Goal: Transaction & Acquisition: Obtain resource

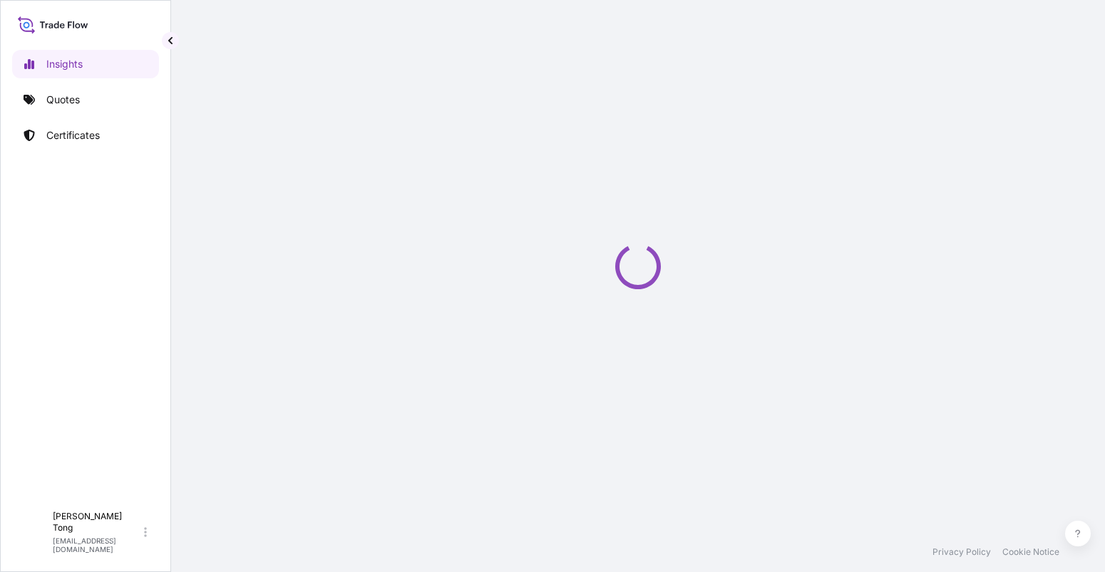
select select "2025"
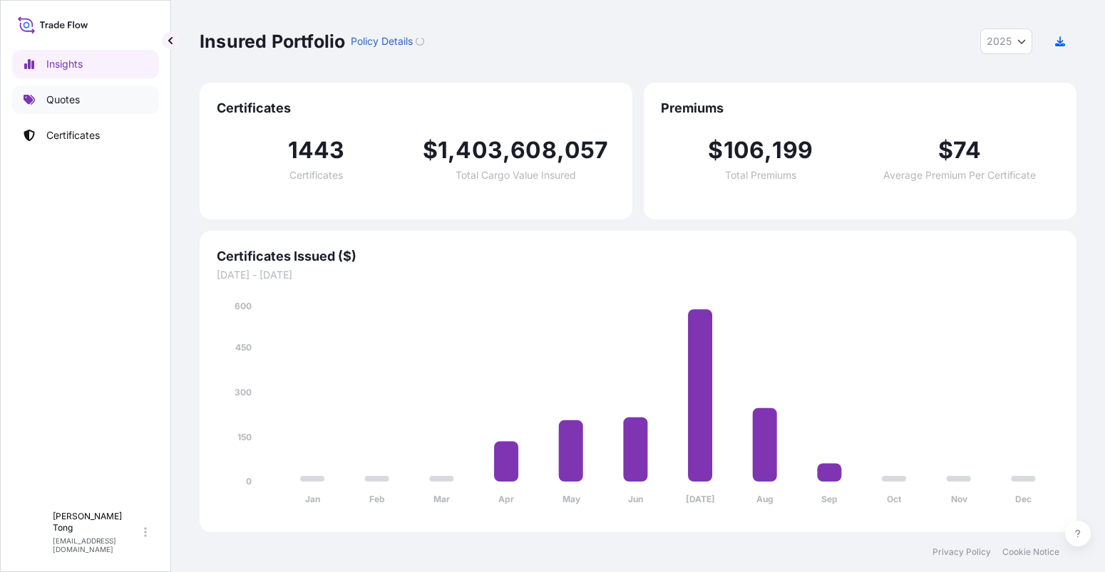
click at [52, 103] on p "Quotes" at bounding box center [62, 100] width 33 height 14
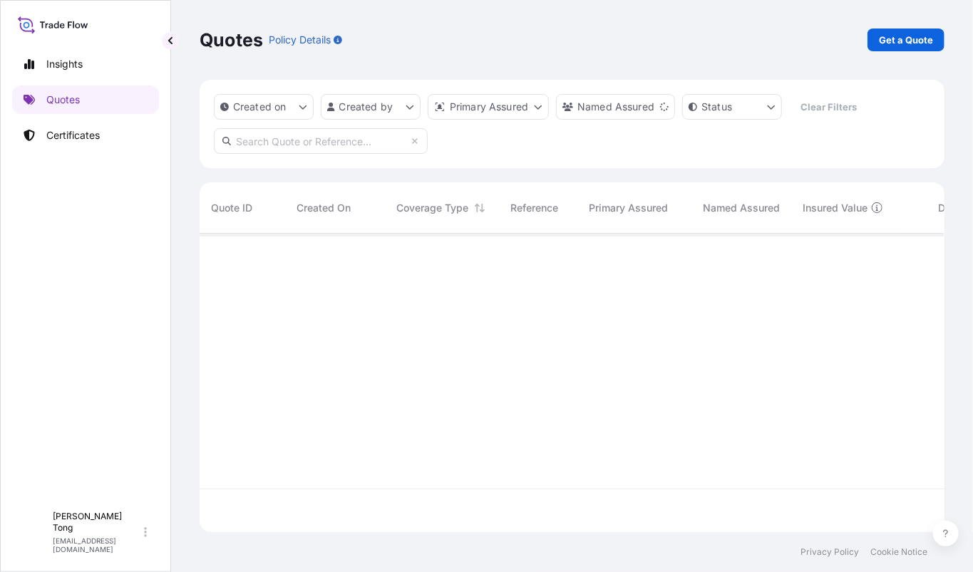
scroll to position [292, 731]
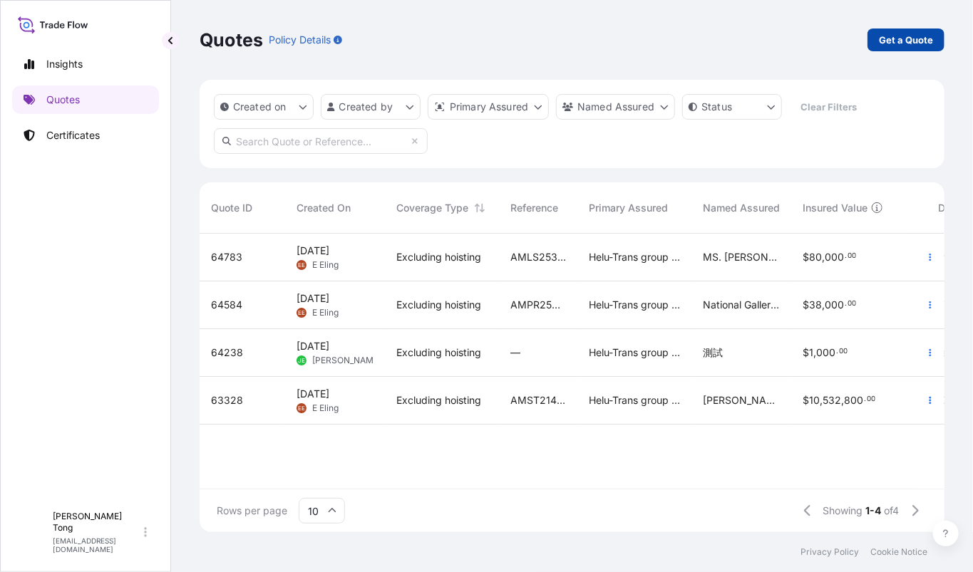
click at [910, 38] on p "Get a Quote" at bounding box center [906, 40] width 54 height 14
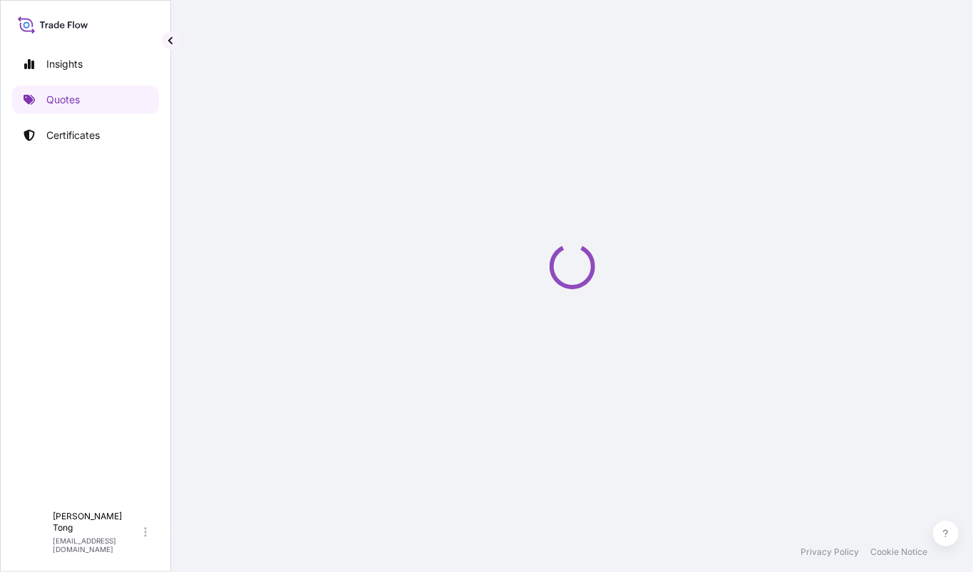
select select "AIR"
select select "27"
select select "Transit"
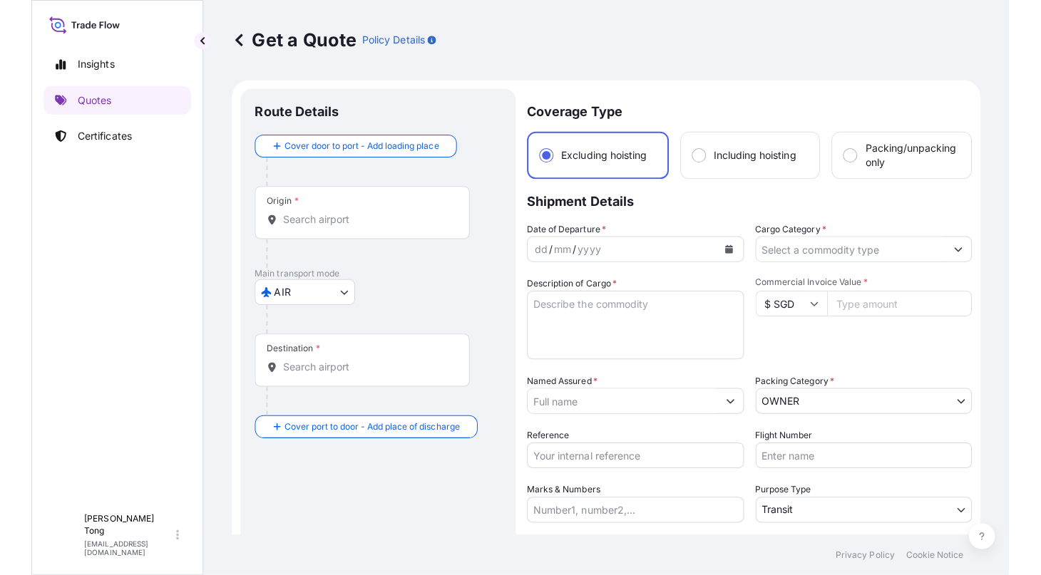
scroll to position [22, 0]
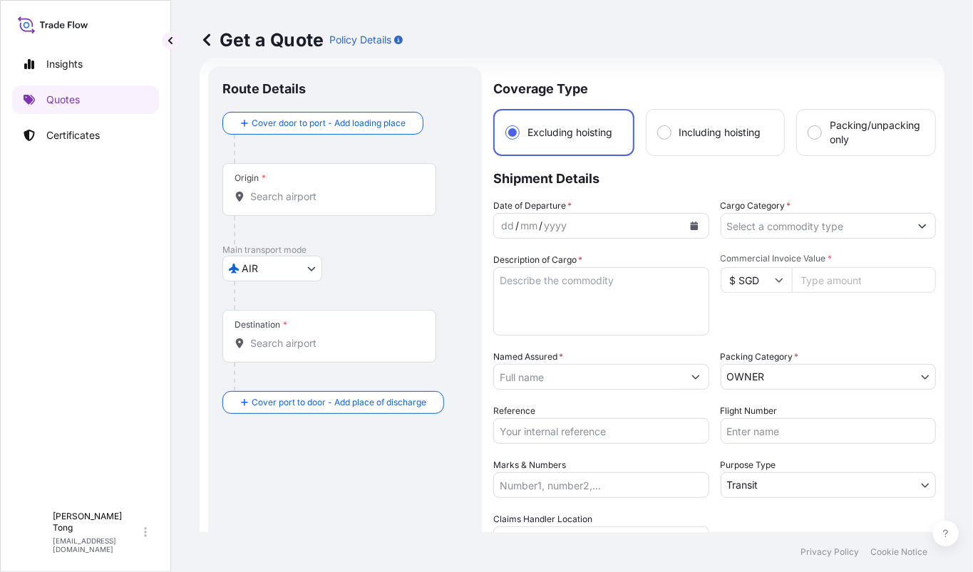
click at [658, 137] on input "Including hoisting" at bounding box center [664, 132] width 13 height 13
radio input "true"
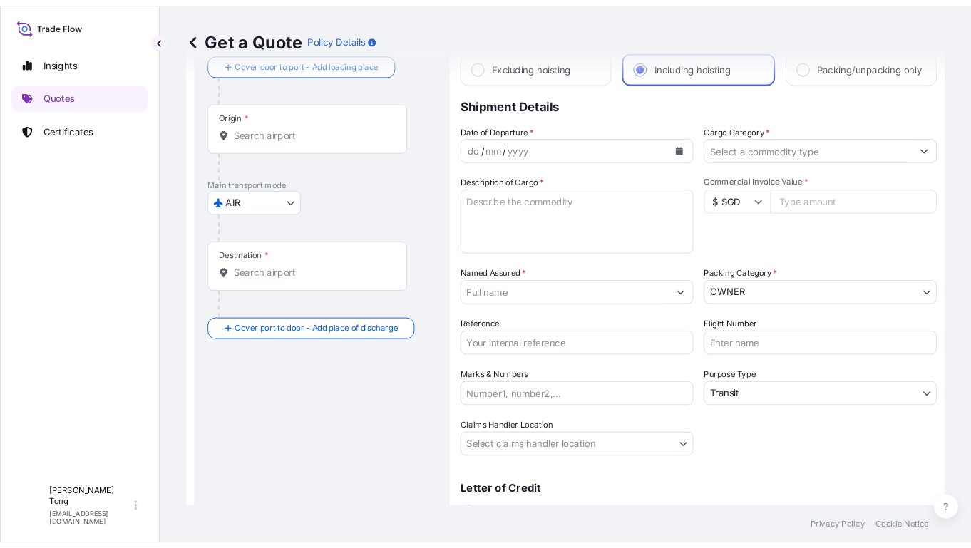
scroll to position [0, 0]
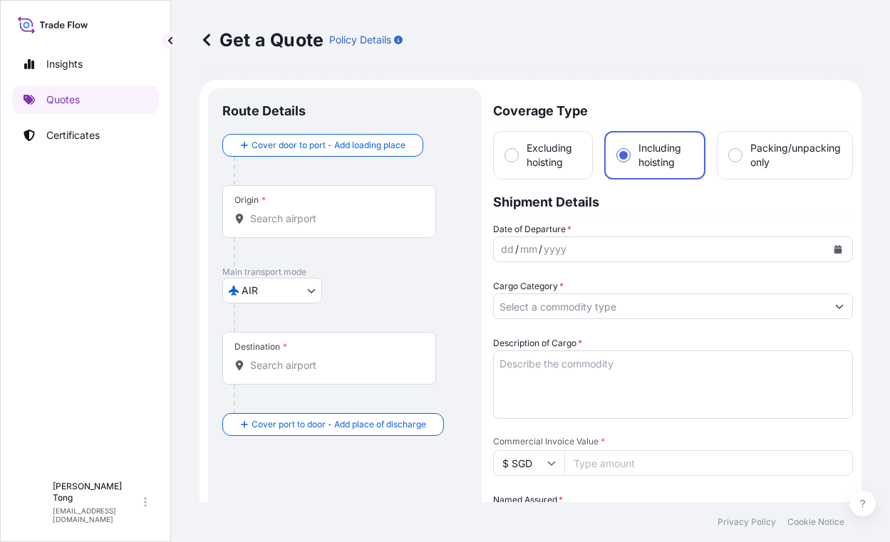
click at [410, 171] on div at bounding box center [351, 171] width 234 height 29
click at [525, 152] on label "Excluding hoisting" at bounding box center [543, 155] width 76 height 29
click at [518, 152] on input "Excluding hoisting" at bounding box center [511, 155] width 13 height 13
radio input "true"
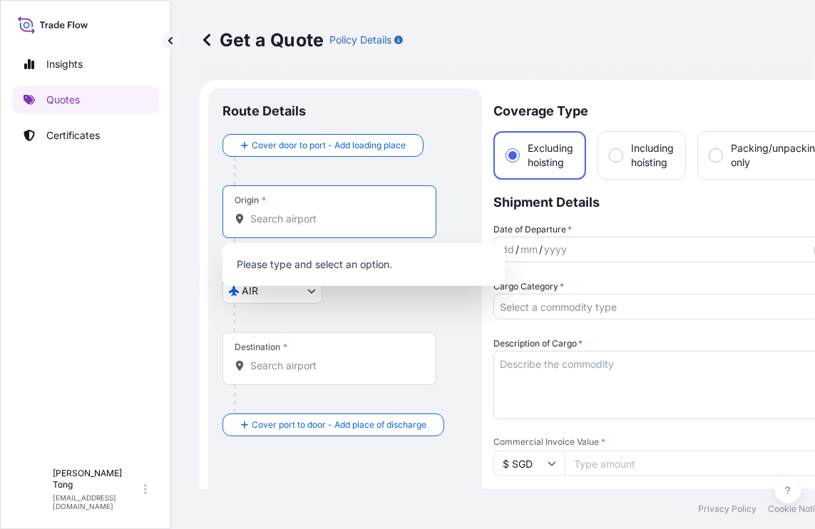
click at [301, 222] on input "Origin *" at bounding box center [334, 219] width 168 height 14
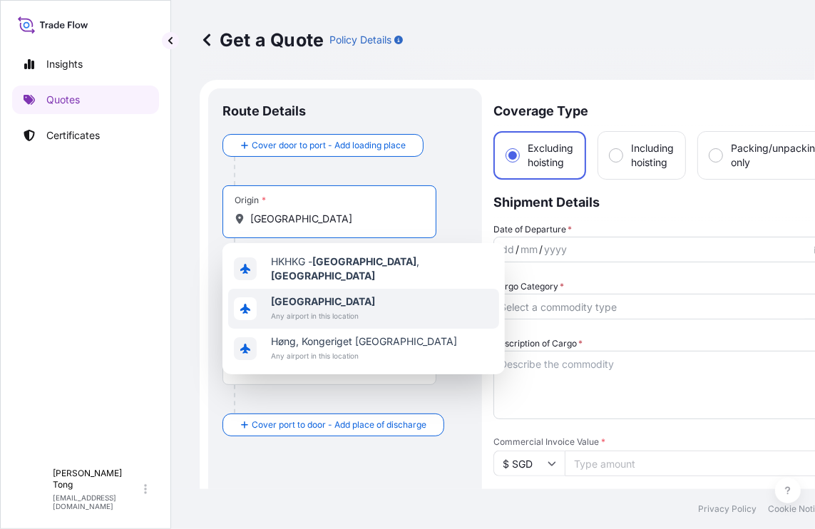
click at [323, 295] on b "Hong Kong" at bounding box center [323, 301] width 104 height 12
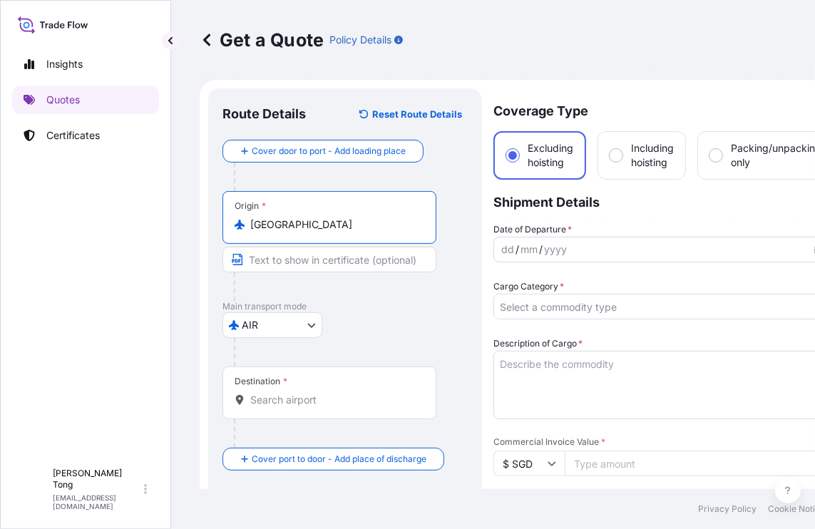
type input "Hong Kong"
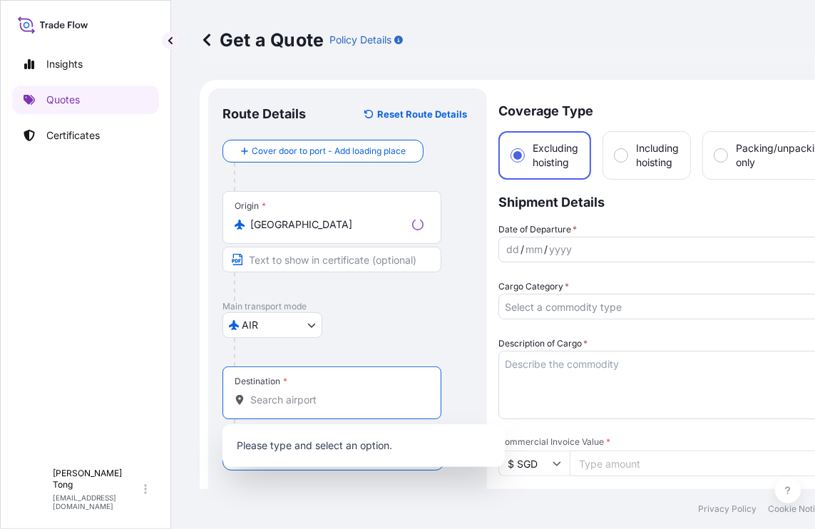
click at [298, 393] on input "Destination *" at bounding box center [336, 400] width 173 height 14
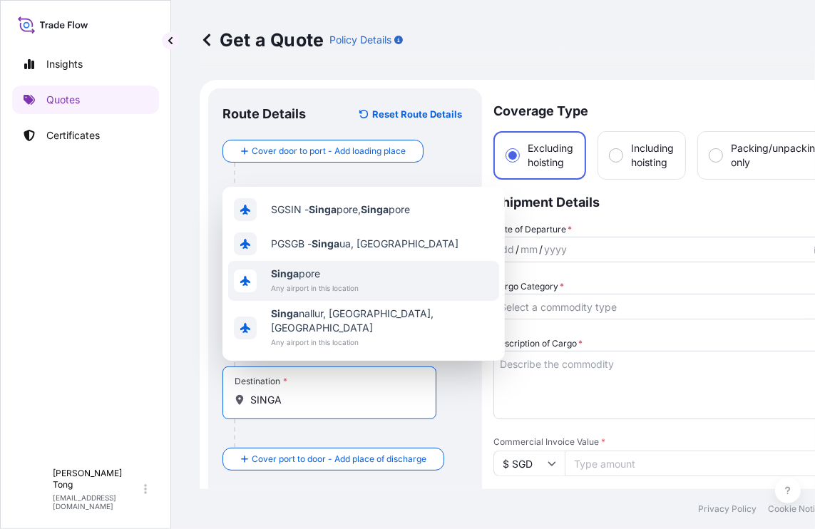
click at [312, 281] on span "Singa pore" at bounding box center [315, 274] width 88 height 14
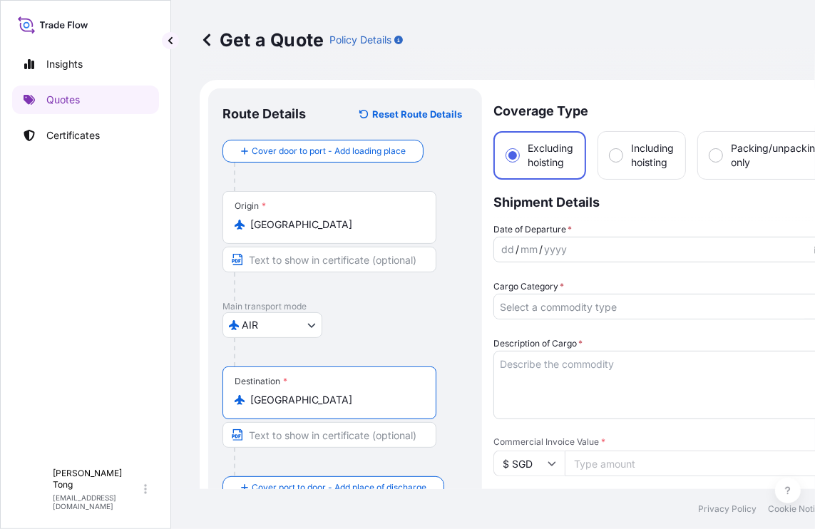
type input "Singapore"
click at [595, 249] on div "dd / mm / yyyy" at bounding box center [650, 250] width 313 height 26
drag, startPoint x: 827, startPoint y: 542, endPoint x: 859, endPoint y: 547, distance: 31.8
click at [815, 529] on html "Insights Quotes Certificates C Cathy Tong cathytong@helutrans.com Get a Quote P…" at bounding box center [407, 264] width 815 height 529
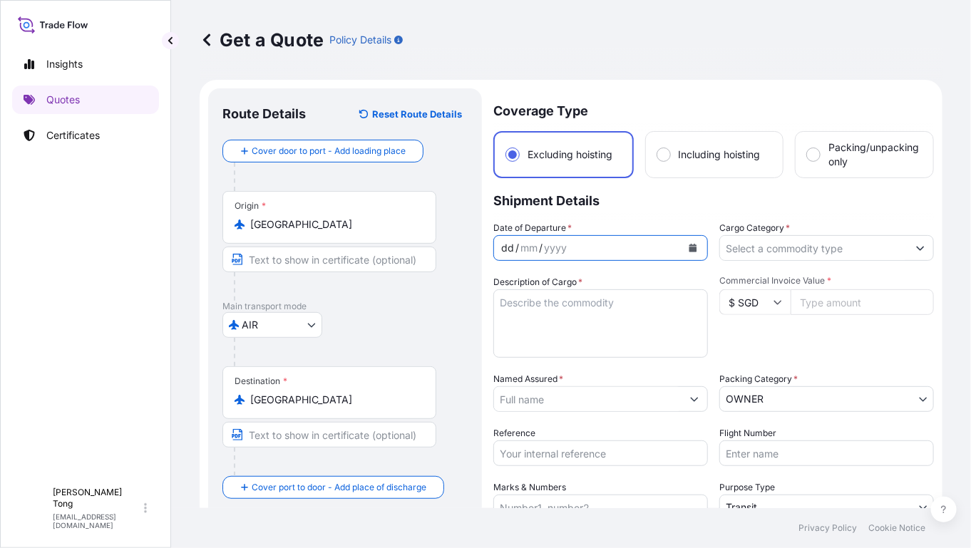
click at [636, 249] on div "dd / mm / yyyy" at bounding box center [587, 248] width 187 height 26
click at [689, 249] on icon "Calendar" at bounding box center [693, 248] width 8 height 9
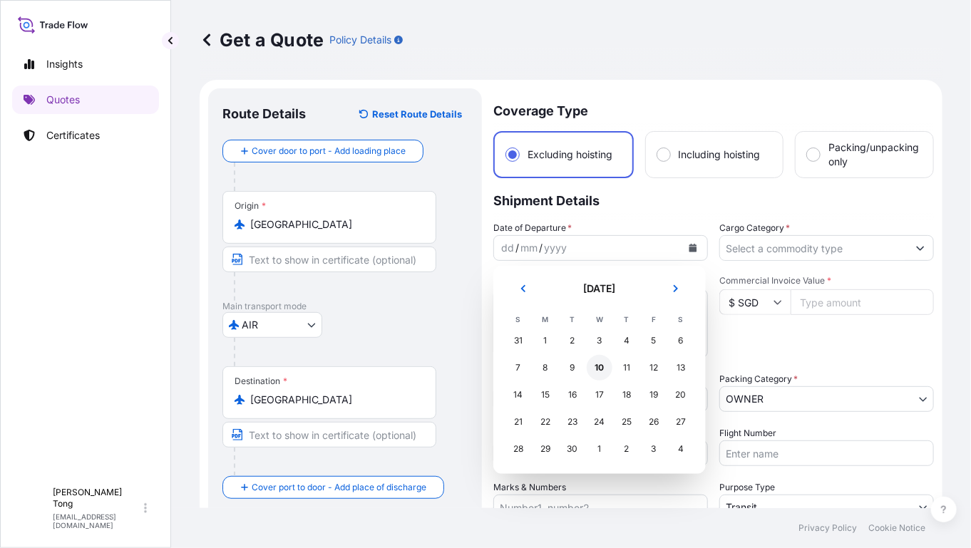
click at [592, 368] on div "10" at bounding box center [600, 368] width 26 height 26
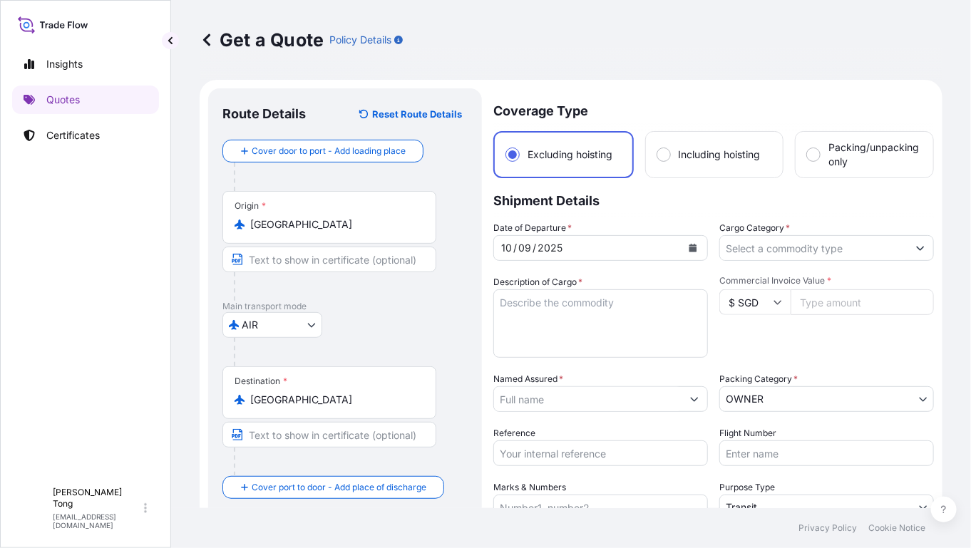
click at [584, 401] on input "Named Assured *" at bounding box center [587, 399] width 187 height 26
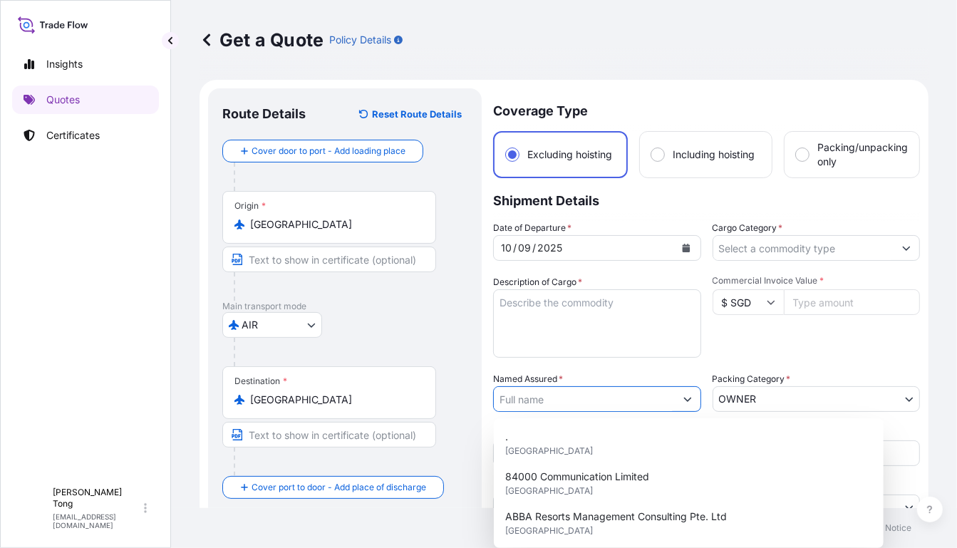
paste input "Jenny Zhao"
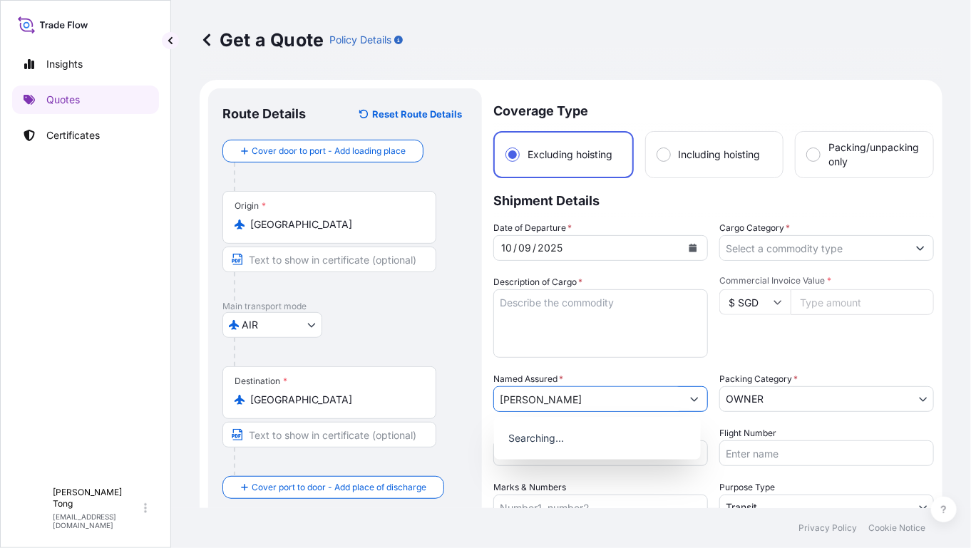
type input "Jenny Zhao"
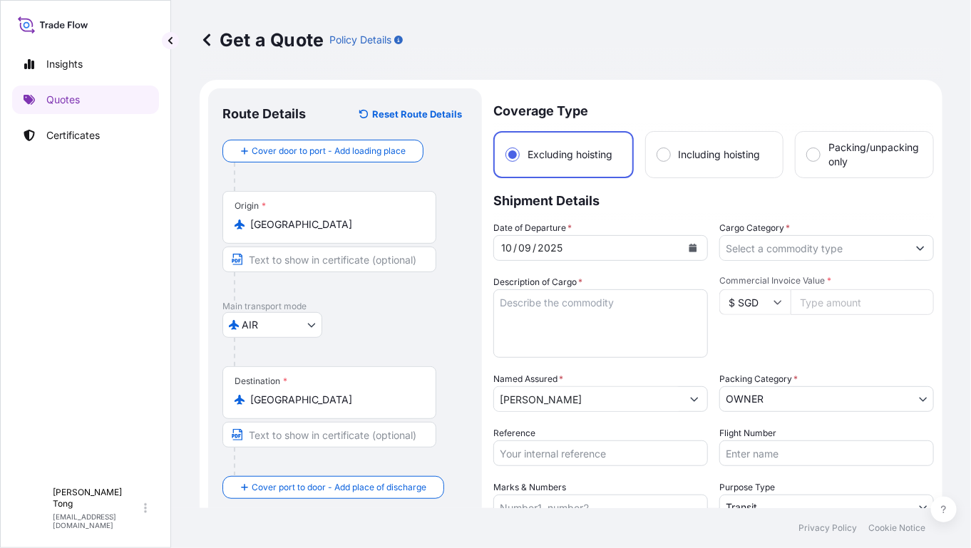
click at [628, 458] on input "Reference" at bounding box center [600, 453] width 215 height 26
paste input "AMIM259190SZTT"
type input "AMIM259190SZTT"
click at [773, 302] on icon at bounding box center [777, 302] width 9 height 9
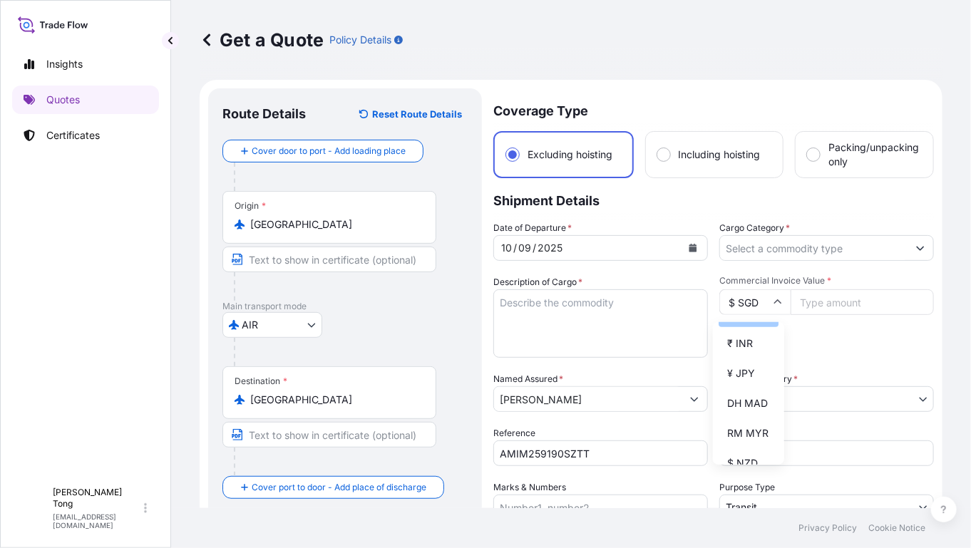
click at [741, 327] on div "$ HKD" at bounding box center [748, 313] width 60 height 27
type input "$ HKD"
click at [804, 305] on input "Commercial Invoice Value *" at bounding box center [861, 302] width 143 height 26
paste input "22298444.00"
type input "22298444.00"
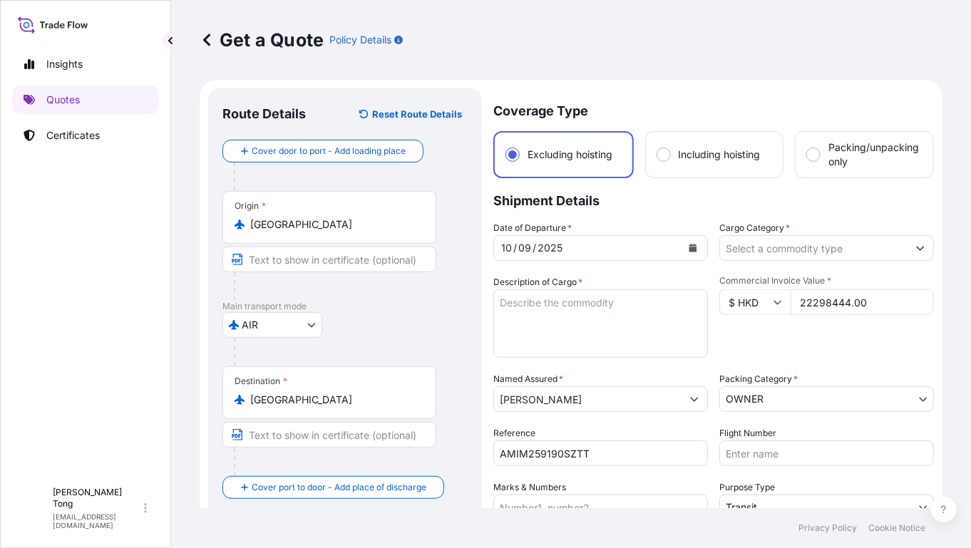
click at [806, 336] on div "Commercial Invoice Value * $ HKD 22298444.00" at bounding box center [826, 316] width 215 height 83
click at [763, 246] on input "Cargo Category *" at bounding box center [813, 248] width 187 height 26
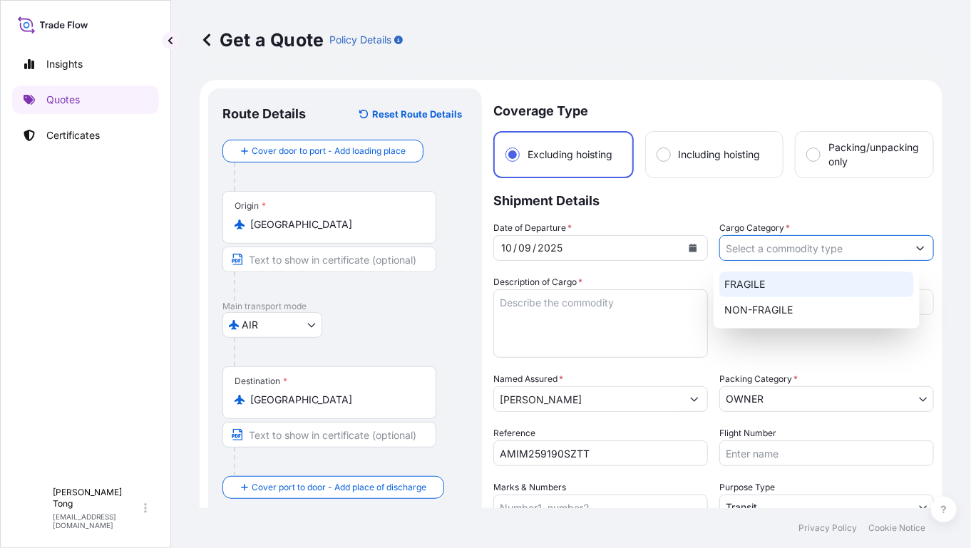
click at [764, 285] on div "FRAGILE" at bounding box center [816, 285] width 195 height 26
type input "FRAGILE"
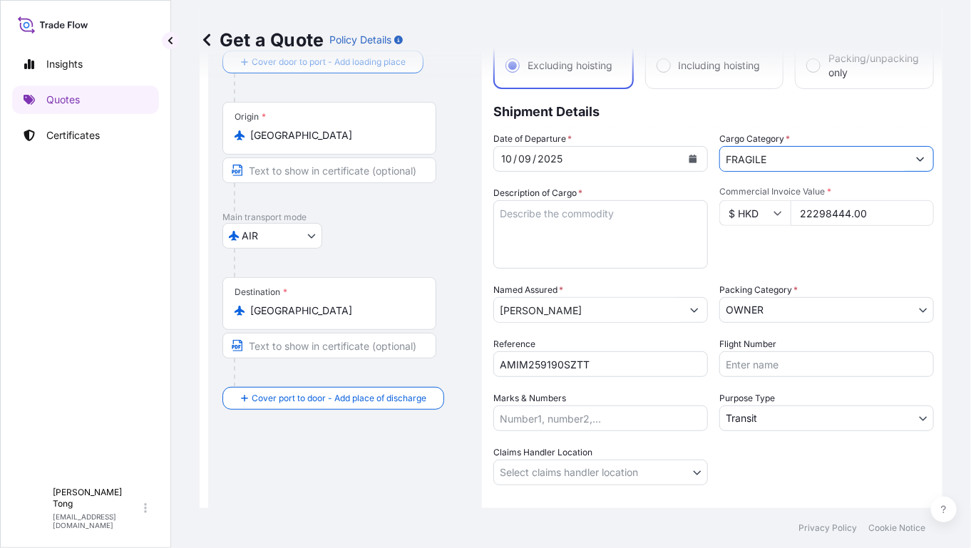
scroll to position [178, 0]
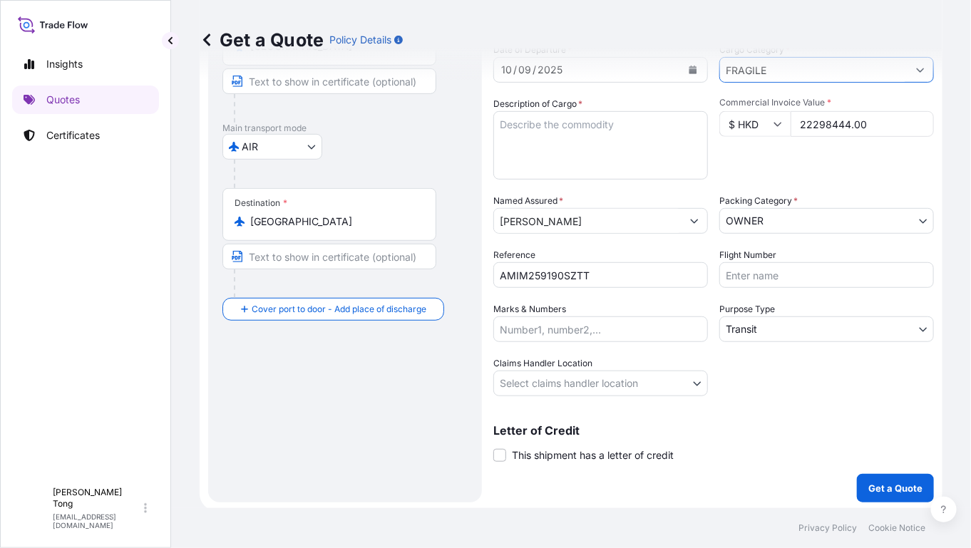
click at [688, 388] on body "2 options available. Insights Quotes Certificates C Cathy Tong cathytong@helutr…" at bounding box center [485, 274] width 971 height 548
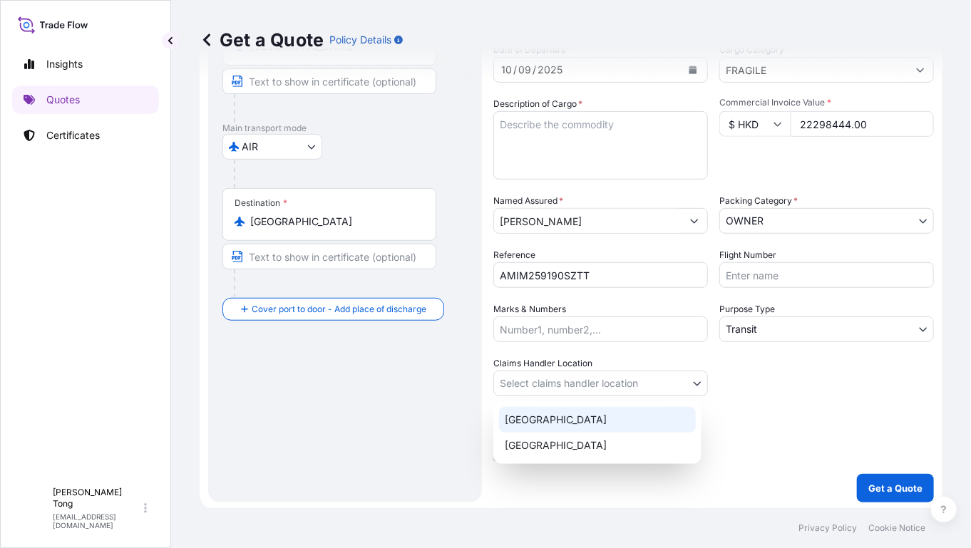
click at [655, 419] on div "Hong Kong" at bounding box center [597, 420] width 197 height 26
select select "Hong Kong"
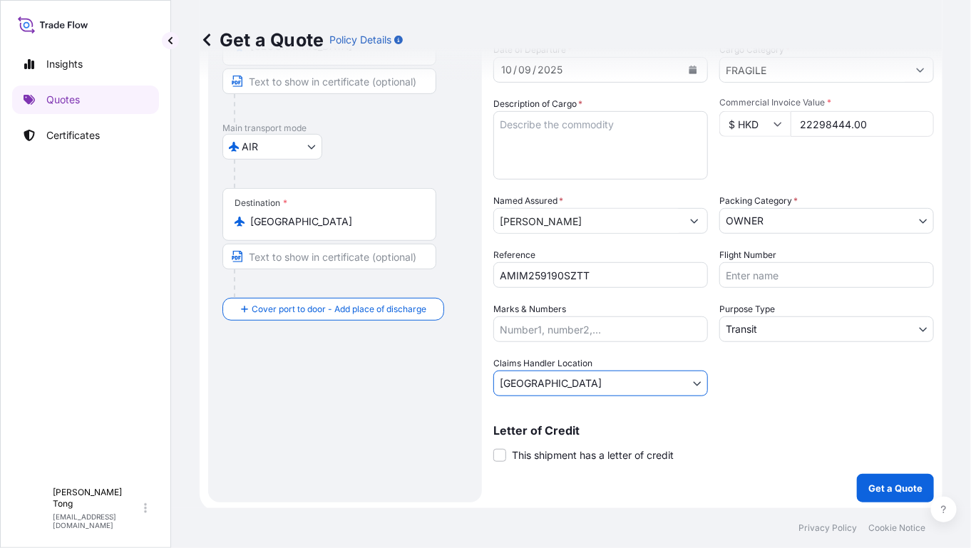
click at [545, 135] on textarea "Description of Cargo *" at bounding box center [600, 145] width 215 height 68
paste textarea "TRANSIT and INSTALLATION"
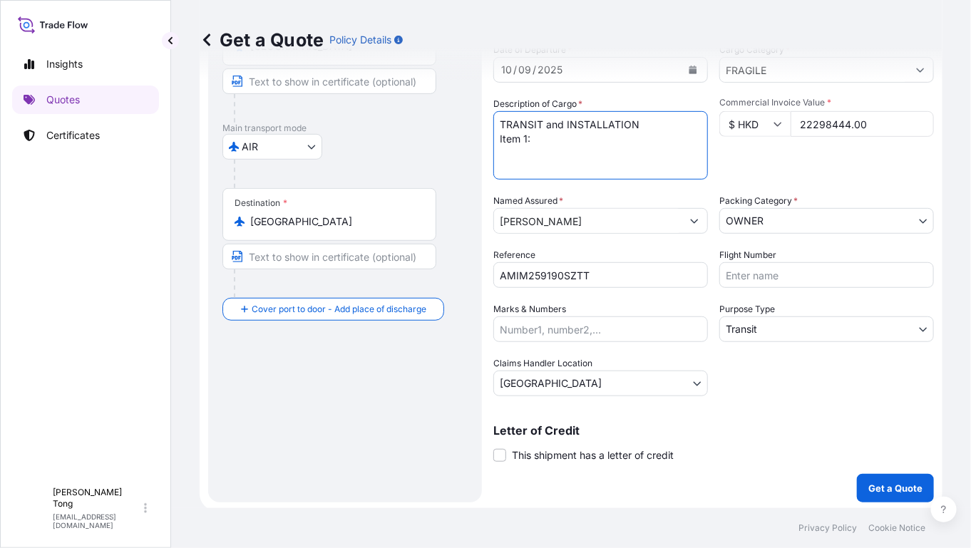
click at [553, 137] on textarea "TRANSIT and INSTALLATION Item 1:" at bounding box center [600, 145] width 215 height 68
paste textarea "Isamu Noguchi"
click at [614, 136] on textarea "TRANSIT and INSTALLATION Item 1: Isamu Noguchi," at bounding box center [600, 145] width 215 height 68
paste textarea "Rain Mountain"
click at [688, 140] on textarea "TRANSIT and INSTALLATION Item 1: Isamu Noguchi, Rain Mountain (" at bounding box center [600, 145] width 215 height 68
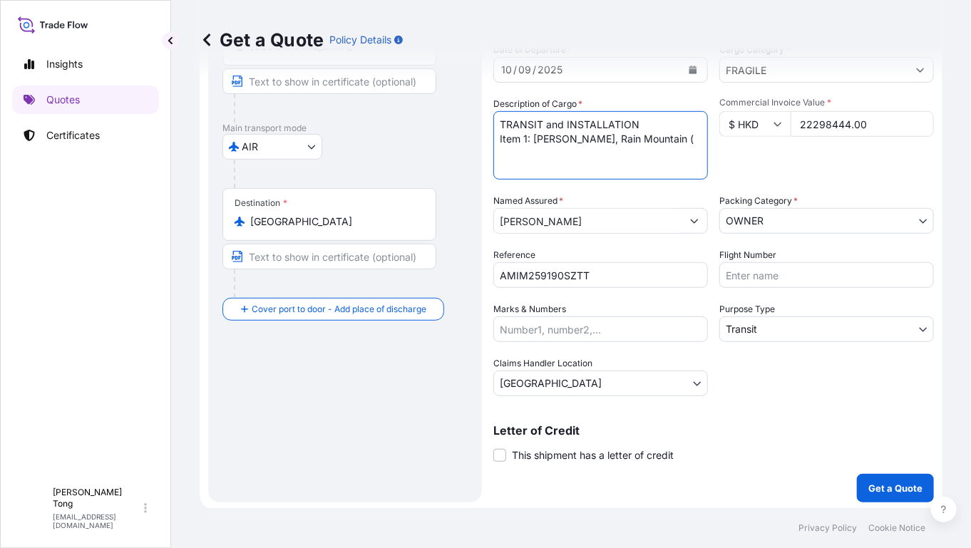
paste textarea "USD400,000"
click at [526, 138] on textarea "TRANSIT and INSTALLATION Item 1: Isamu Noguchi, Rain Mountain (USD400,000) Item…" at bounding box center [600, 145] width 215 height 68
click at [545, 168] on textarea "TRANSIT and INSTALLATION Item 1 : Isamu Noguchi, Rain Mountain (USD400,000) Ite…" at bounding box center [600, 145] width 215 height 68
click at [568, 165] on textarea "TRANSIT and INSTALLATION Item 1 : Isamu Noguchi, Rain Mountain (USD400,000) Ite…" at bounding box center [600, 145] width 215 height 68
paste textarea "Antony Gormley"
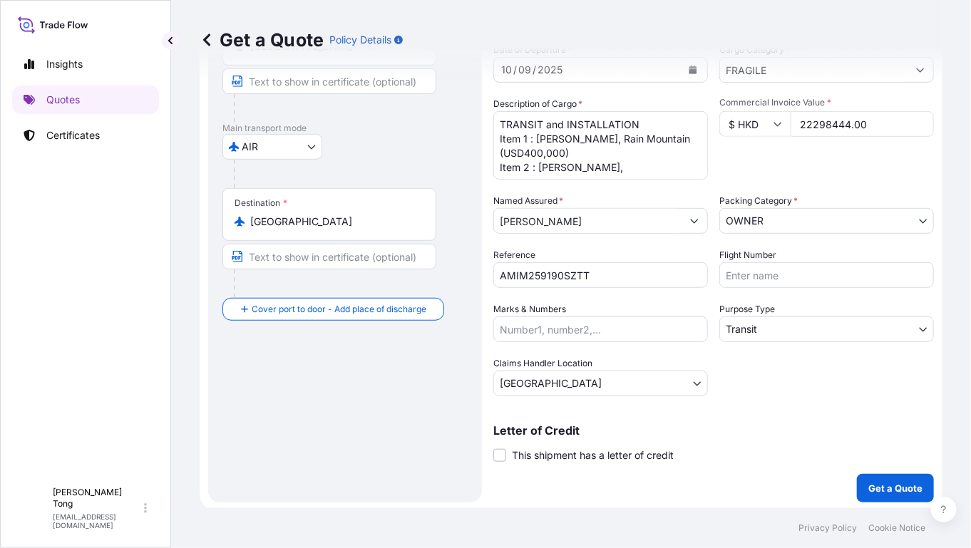
click at [638, 167] on textarea "TRANSIT and INSTALLATION Item 1 : Isamu Noguchi, Rain Mountain (USD400,000) Ite…" at bounding box center [600, 145] width 215 height 68
paste textarea "SET VII"
click at [674, 165] on textarea "TRANSIT and INSTALLATION Item 1 : Isamu Noguchi, Rain Mountain (USD400,000) Ite…" at bounding box center [600, 145] width 215 height 68
paste textarea "GBP393,000"
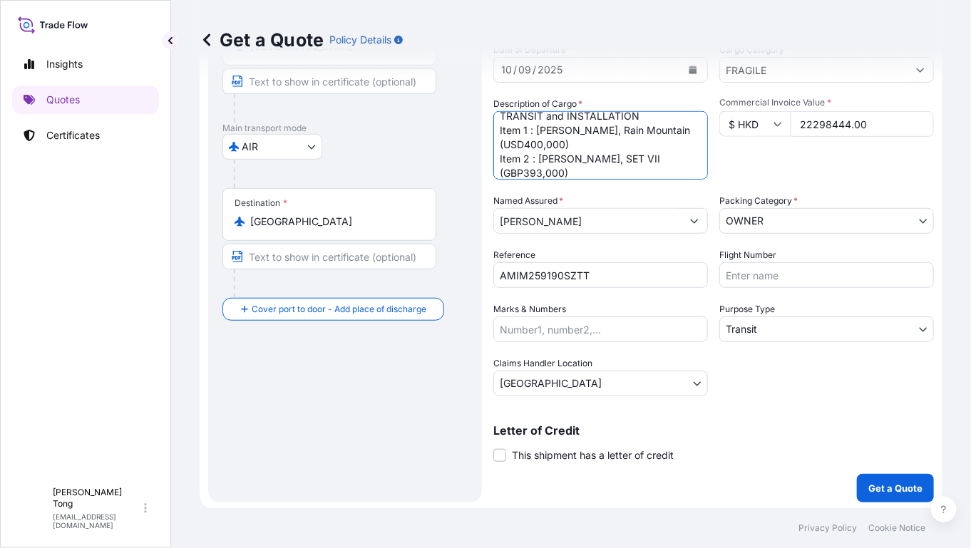
scroll to position [23, 0]
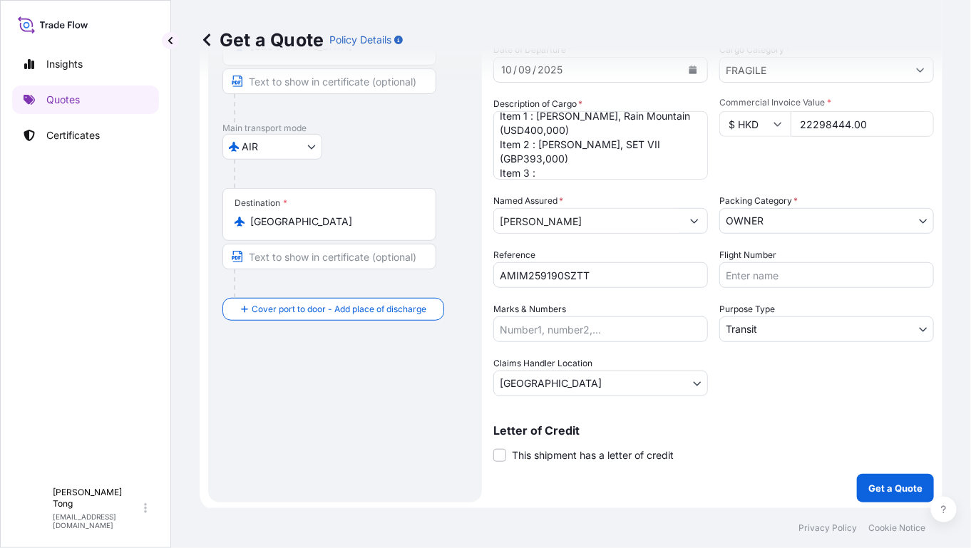
click at [544, 169] on textarea "TRANSIT and INSTALLATION Item 1 : Isamu Noguchi, Rain Mountain (USD400,000) Ite…" at bounding box center [600, 145] width 215 height 68
paste textarea "Lynne Drexler"
click at [616, 167] on textarea "TRANSIT and INSTALLATION Item 1 : Isamu Noguchi, Rain Mountain (USD400,000) Ite…" at bounding box center [600, 145] width 215 height 68
paste textarea "South Water"
click at [674, 172] on textarea "TRANSIT and INSTALLATION Item 1 : Isamu Noguchi, Rain Mountain (USD400,000) Ite…" at bounding box center [600, 145] width 215 height 68
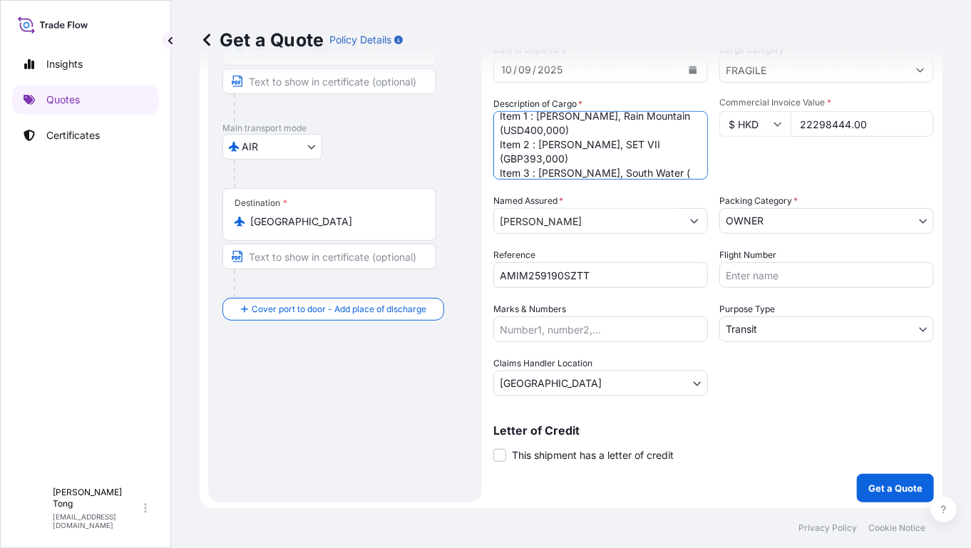
paste textarea "USD877,500"
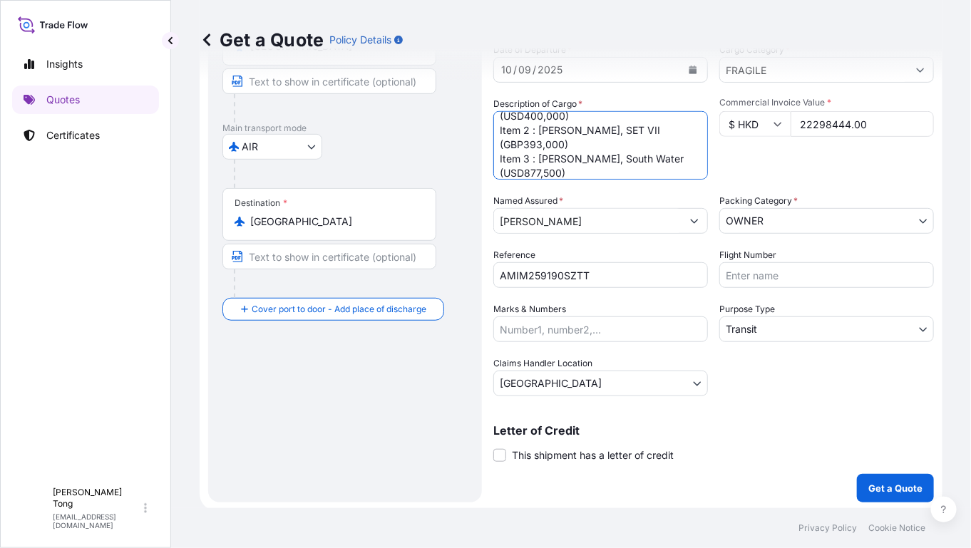
scroll to position [51, 0]
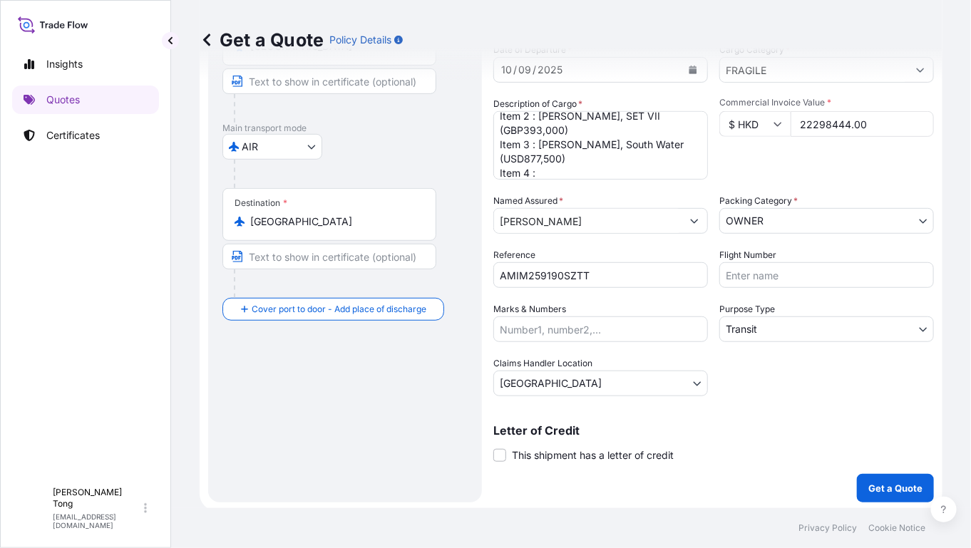
click at [562, 172] on textarea "TRANSIT and INSTALLATION Item 1 : Isamu Noguchi, Rain Mountain (USD400,000) Ite…" at bounding box center [600, 145] width 215 height 68
paste textarea "Hiroshi Sugimoto"
click at [643, 174] on textarea "TRANSIT and INSTALLATION Item 1 : Isamu Noguchi, Rain Mountain (USD400,000) Ite…" at bounding box center [600, 145] width 215 height 68
paste textarea "Aegean Sea, Pilion"
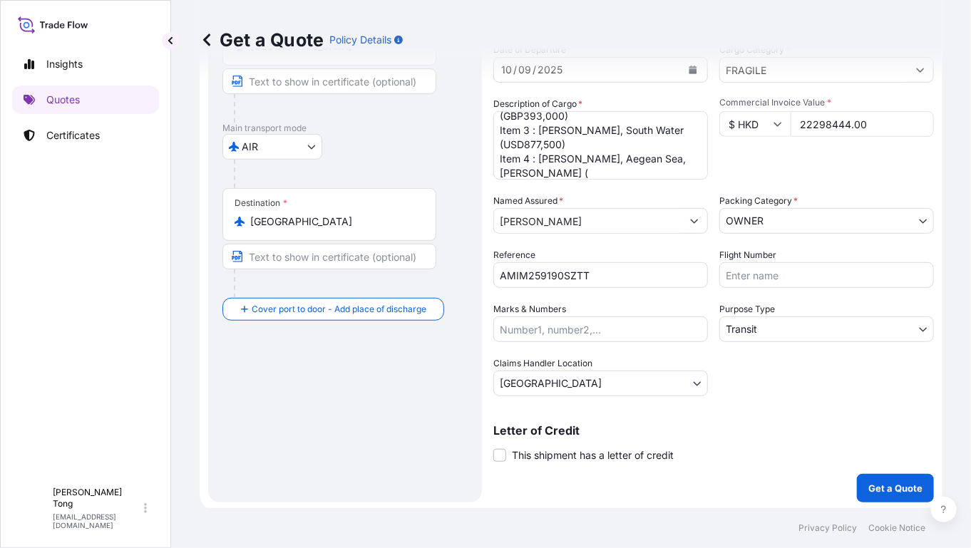
click at [566, 177] on textarea "TRANSIT and INSTALLATION Item 1 : Isamu Noguchi, Rain Mountain (USD400,000) Ite…" at bounding box center [600, 145] width 215 height 68
paste textarea "USD360,000"
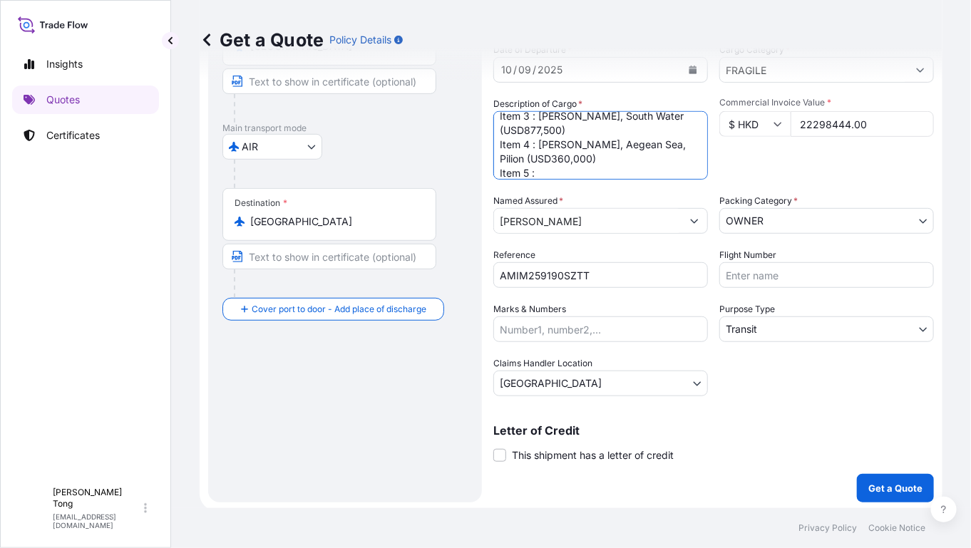
click at [573, 173] on textarea "TRANSIT and INSTALLATION Item 1 : Isamu Noguchi, Rain Mountain (USD400,000) Ite…" at bounding box center [600, 145] width 215 height 68
paste textarea "Anish Kapoor"
click at [607, 174] on textarea "TRANSIT and INSTALLATION Item 1 : Isamu Noguchi, Rain Mountain (USD400,000) Ite…" at bounding box center [600, 145] width 215 height 68
paste textarea "Unknown"
click at [674, 172] on textarea "TRANSIT and INSTALLATION Item 1 : Isamu Noguchi, Rain Mountain (USD400,000) Ite…" at bounding box center [600, 145] width 215 height 68
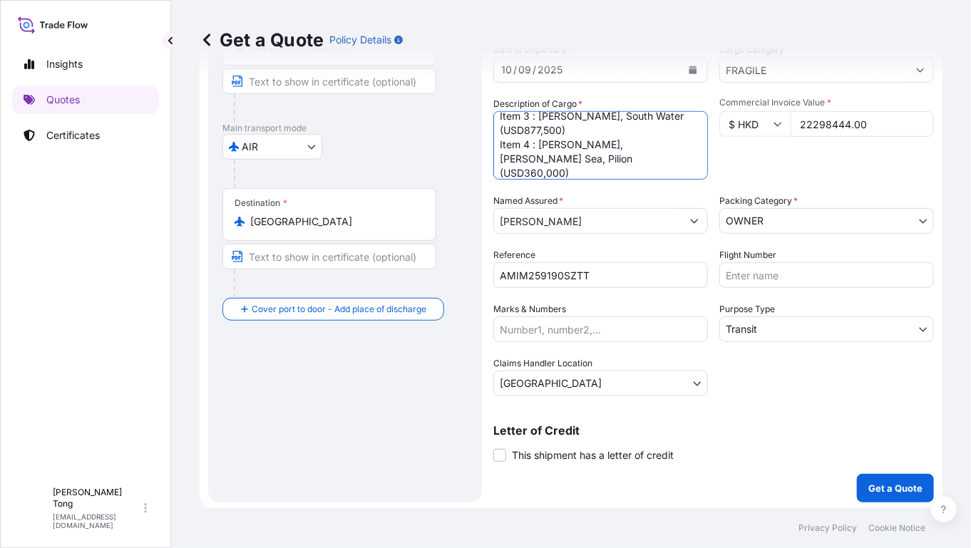
paste textarea "EUR591400"
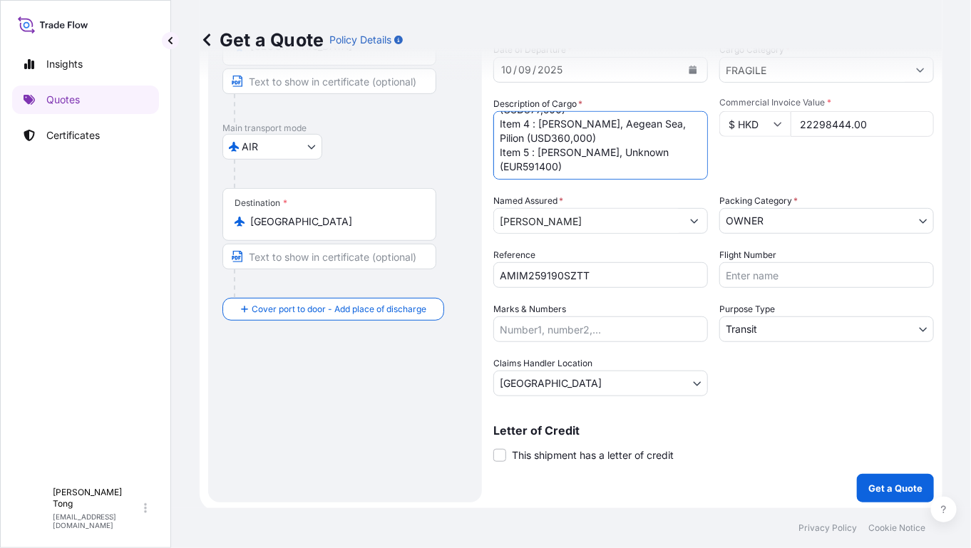
click at [537, 167] on textarea "TRANSIT and INSTALLATION Item 1 : Isamu Noguchi, Rain Mountain (USD400,000) Ite…" at bounding box center [600, 145] width 215 height 68
type textarea "TRANSIT and INSTALLATION Item 1 : Isamu Noguchi, Rain Mountain (USD400,000) Ite…"
click at [365, 384] on div "Route Details Reset Route Details Cover door to port - Add loading place Place …" at bounding box center [344, 206] width 245 height 564
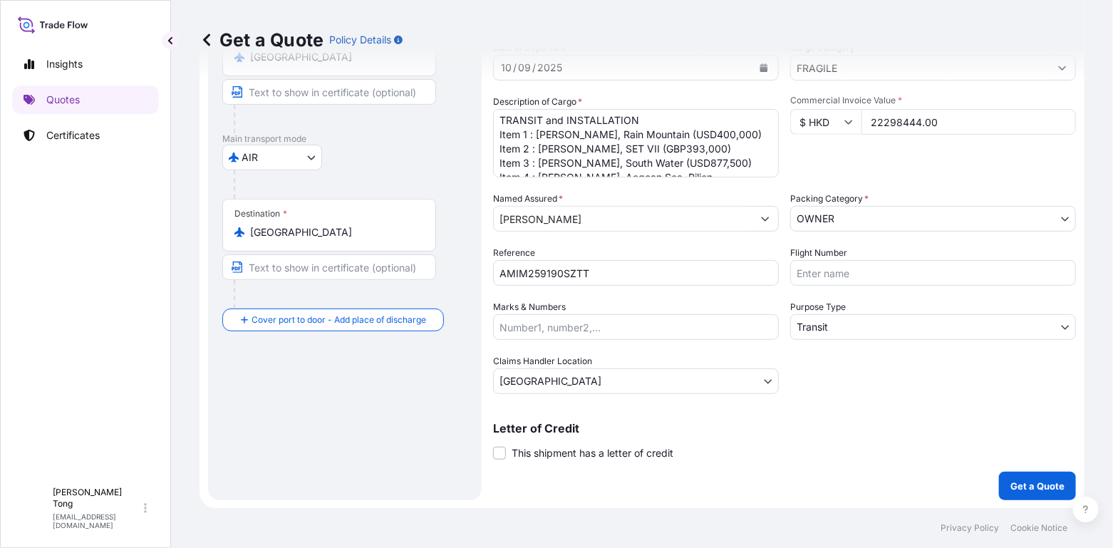
scroll to position [0, 0]
click at [841, 403] on div "Coverage Type Excluding hoisting Including hoisting Packing/unpacking only Ship…" at bounding box center [784, 210] width 583 height 579
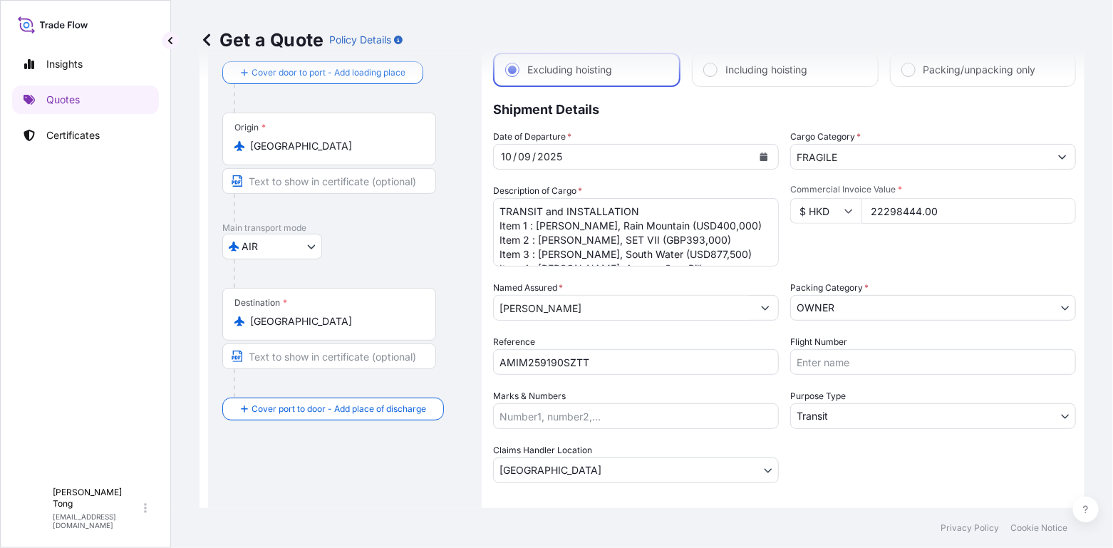
scroll to position [167, 0]
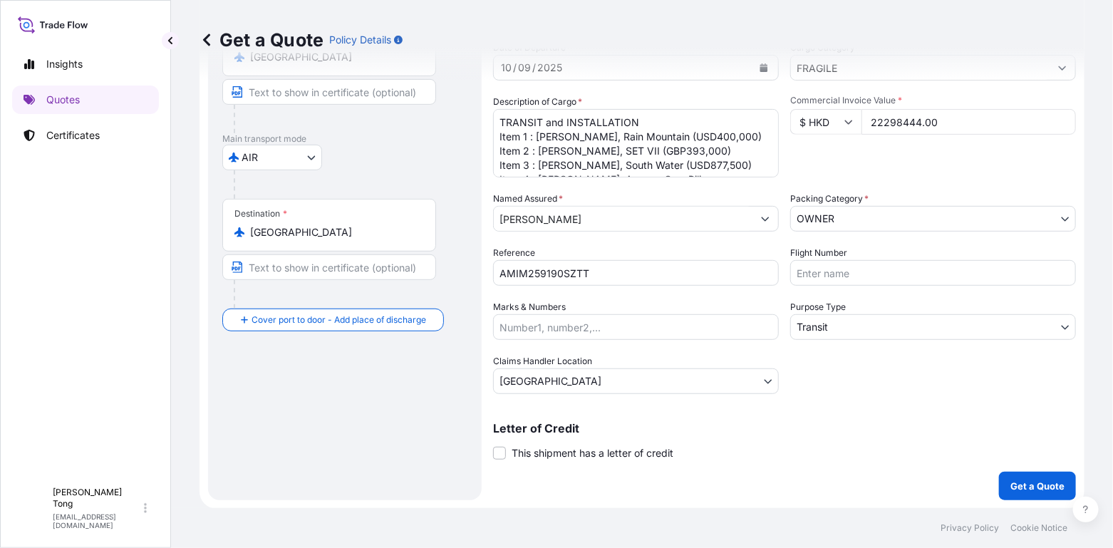
click at [363, 458] on div "Route Details Reset Route Details Cover door to port - Add loading place Place …" at bounding box center [344, 210] width 245 height 551
click at [1028, 479] on p "Get a Quote" at bounding box center [1038, 486] width 54 height 14
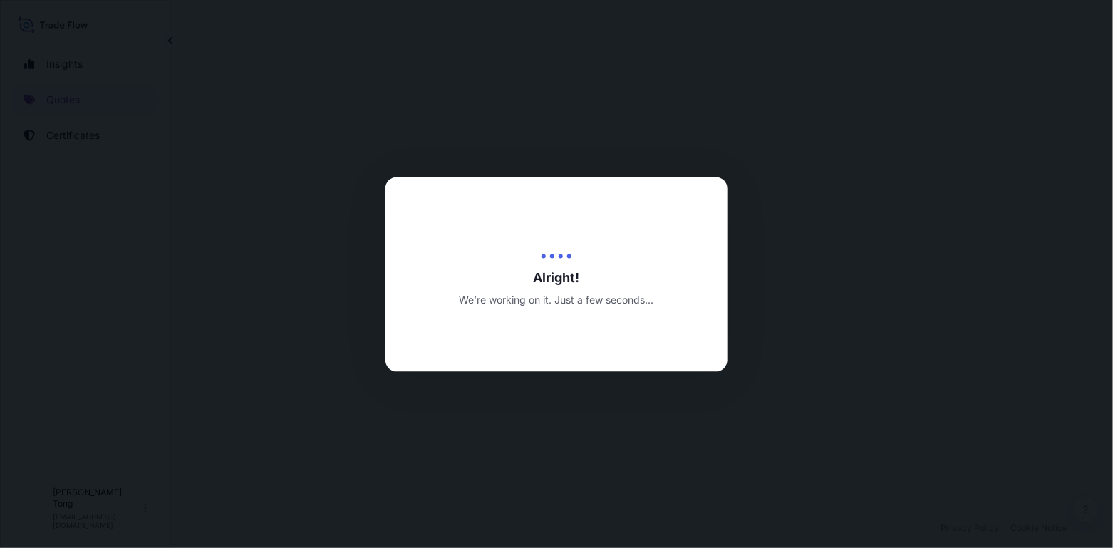
select select "AIR"
select select "Transit"
select select "Hong Kong"
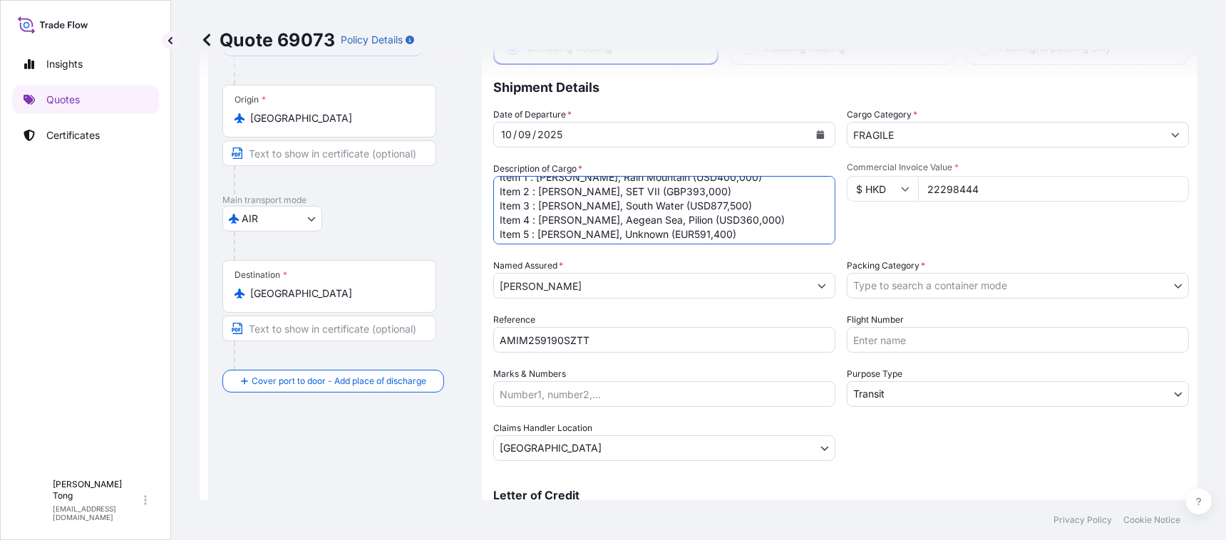
scroll to position [29, 0]
click at [927, 230] on div "Commercial Invoice Value * $ HKD 22298444" at bounding box center [1018, 203] width 342 height 83
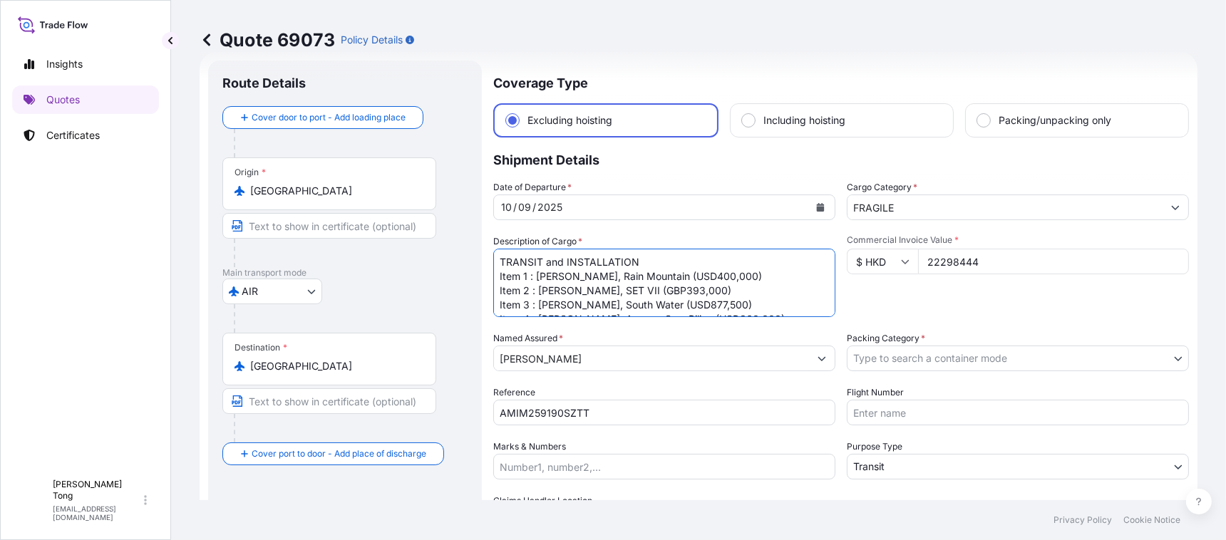
scroll to position [55, 0]
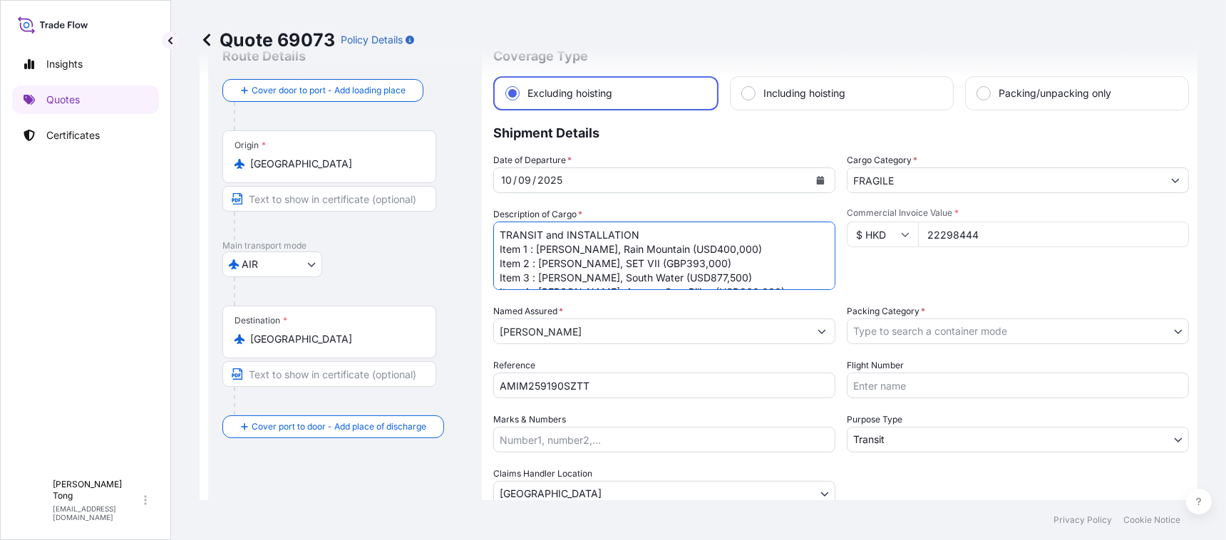
click at [421, 480] on div "Route Details Cover door to port - Add loading place Place of loading Road / In…" at bounding box center [344, 323] width 245 height 551
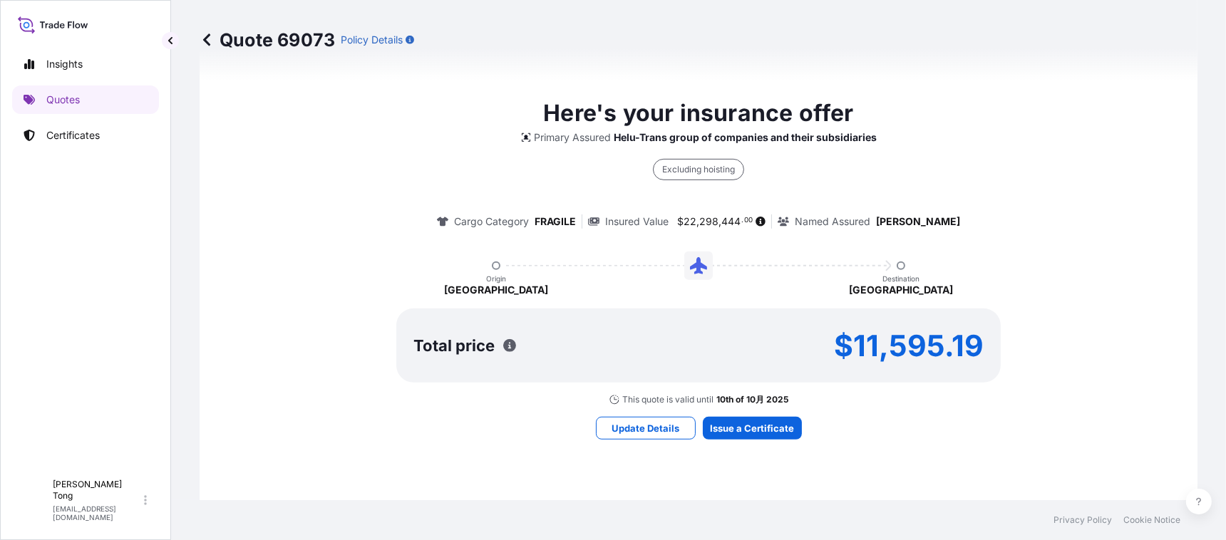
scroll to position [1035, 0]
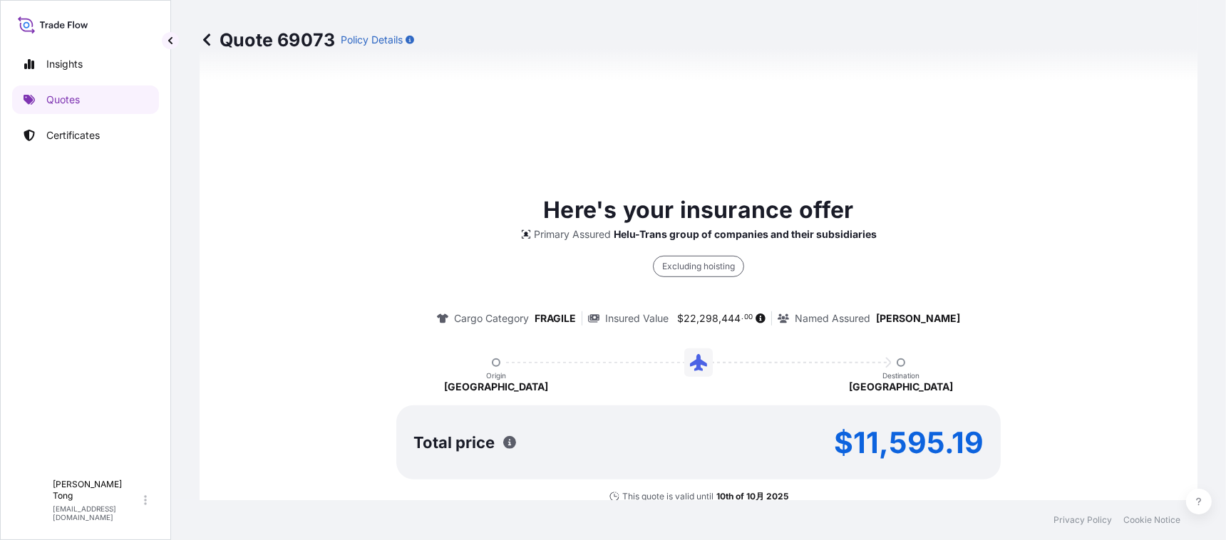
type input "10/09/2025"
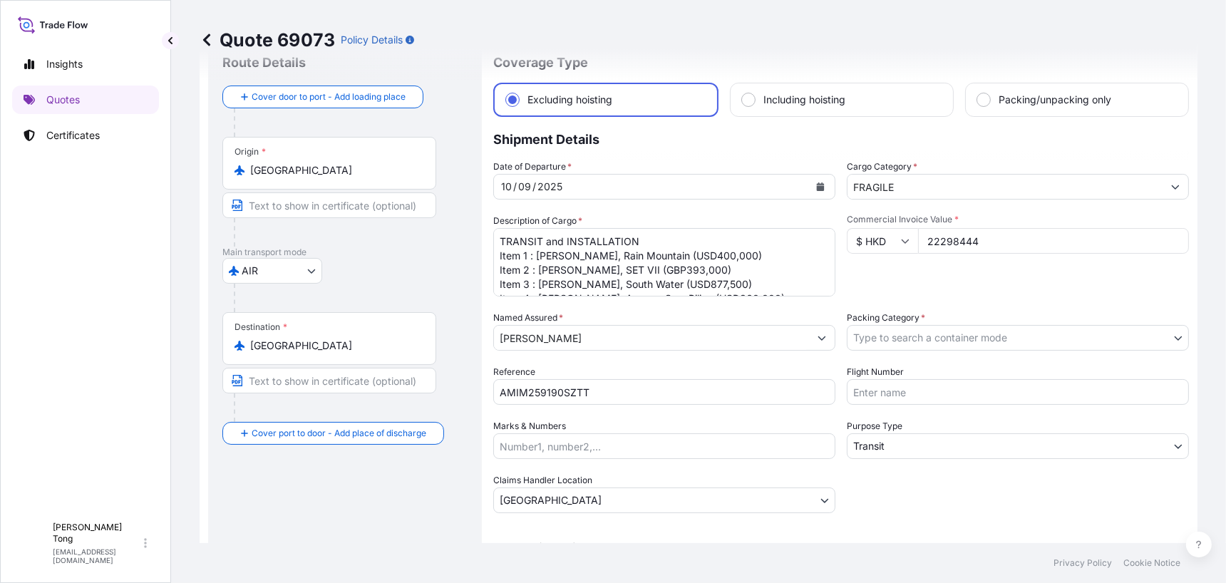
scroll to position [35, 0]
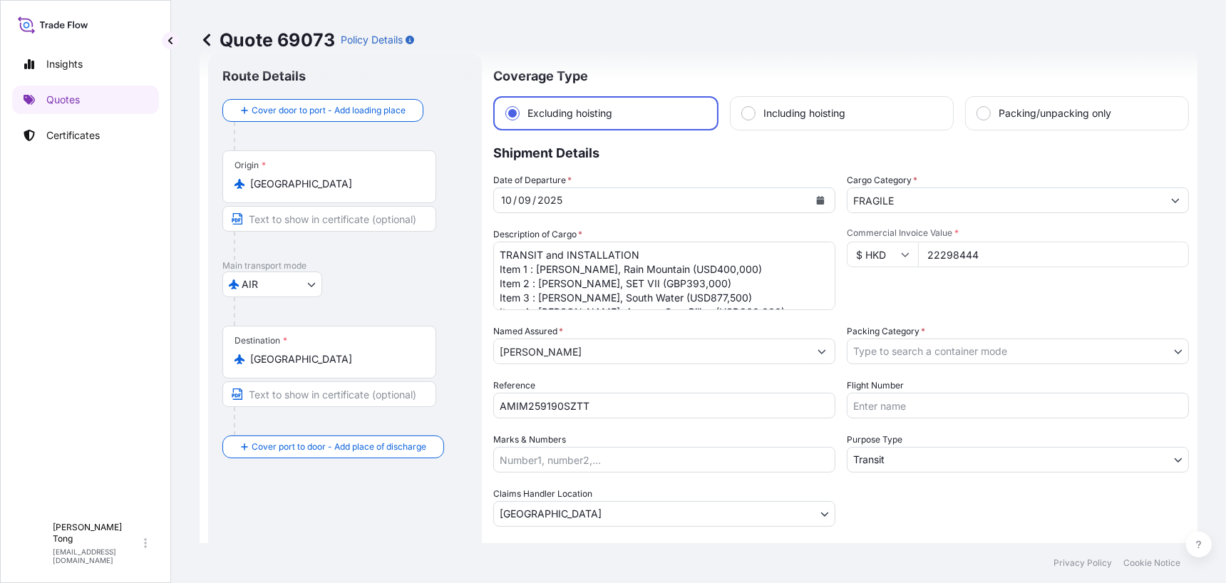
click at [1026, 354] on body "Insights Quotes Certificates C Cathy Tong cathytong@helutrans.com Quote 69073 P…" at bounding box center [613, 291] width 1226 height 583
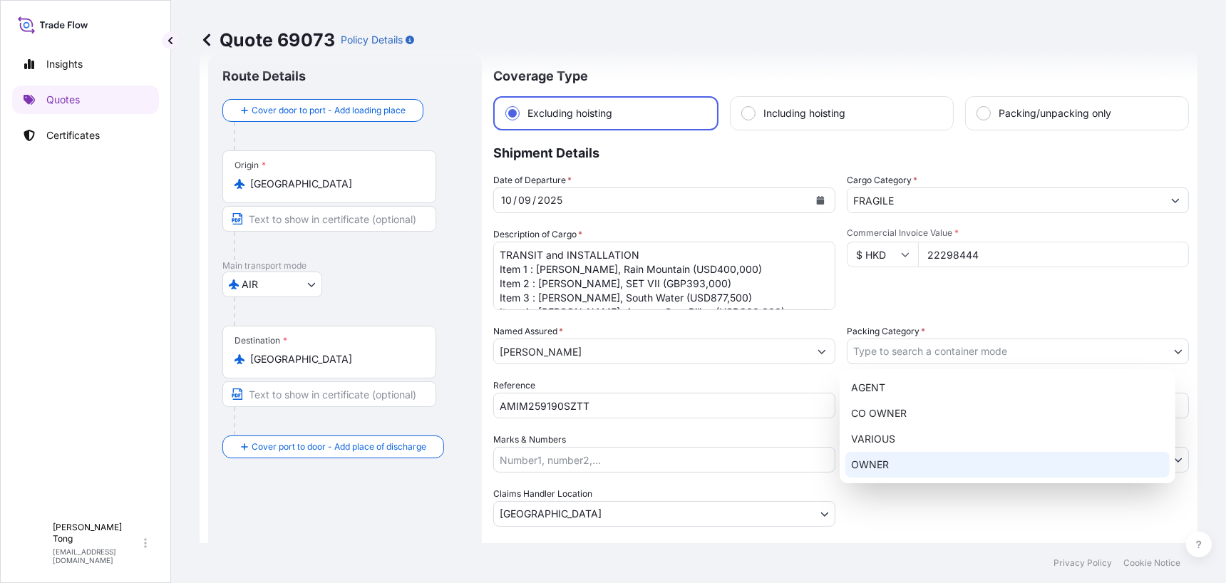
click at [1021, 457] on div "OWNER" at bounding box center [1007, 465] width 324 height 26
select select "27"
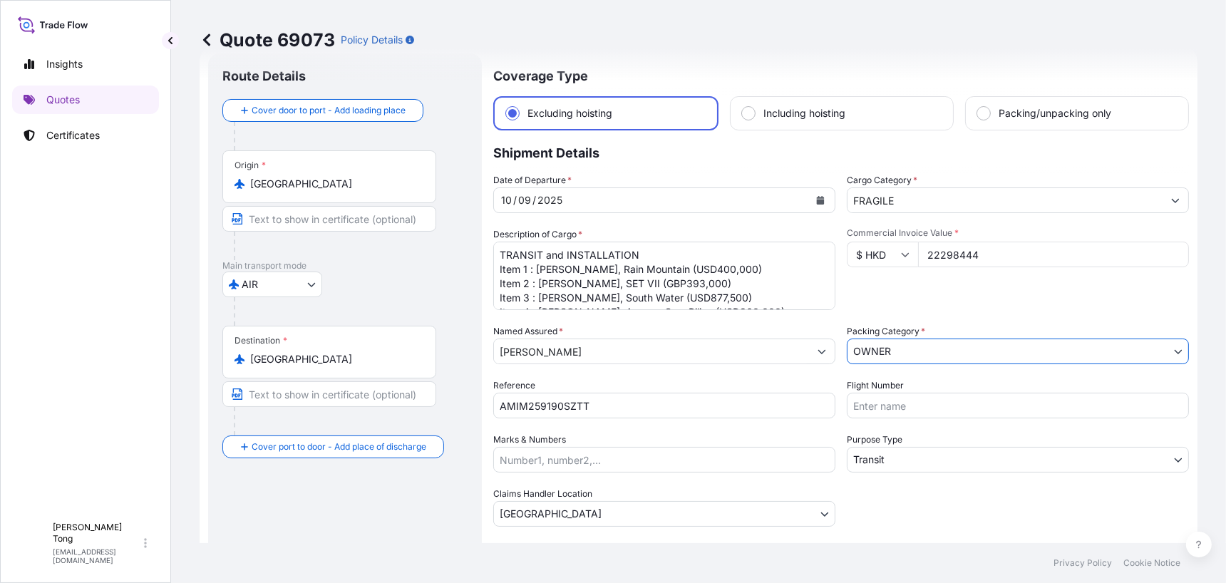
scroll to position [391, 0]
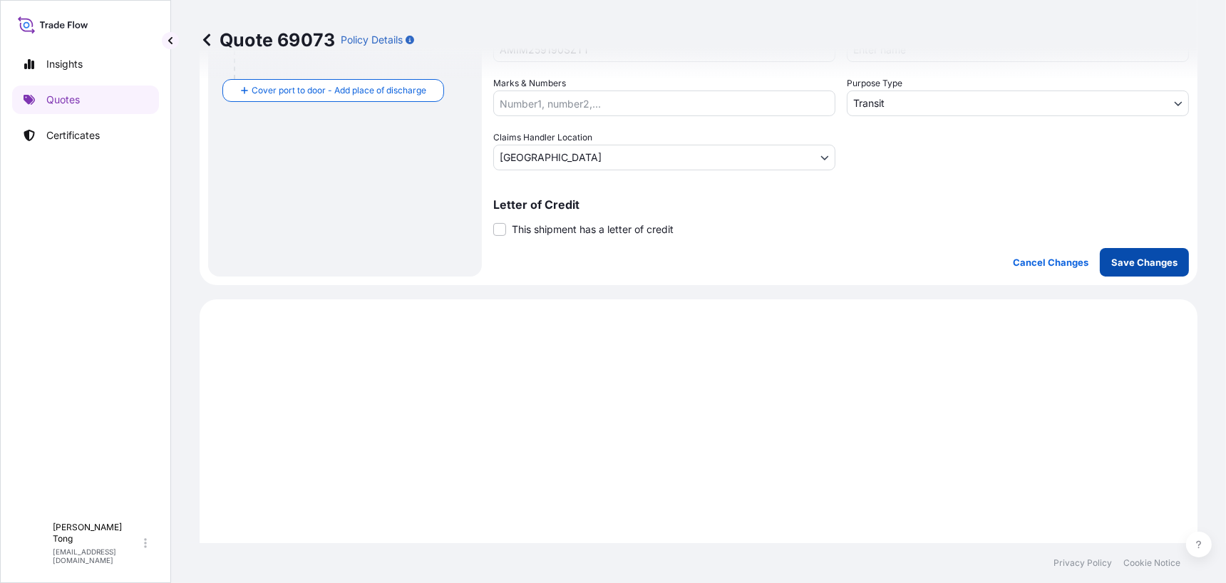
click at [1104, 262] on p "Save Changes" at bounding box center [1144, 262] width 66 height 14
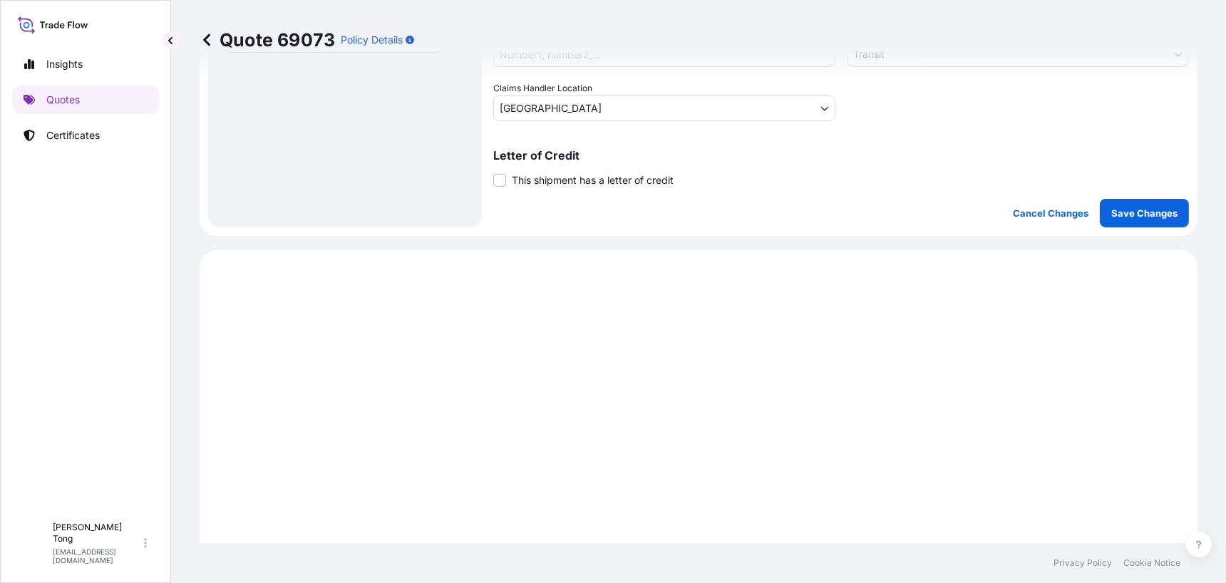
select select "AIR"
select select "Transit"
select select "Hong Kong"
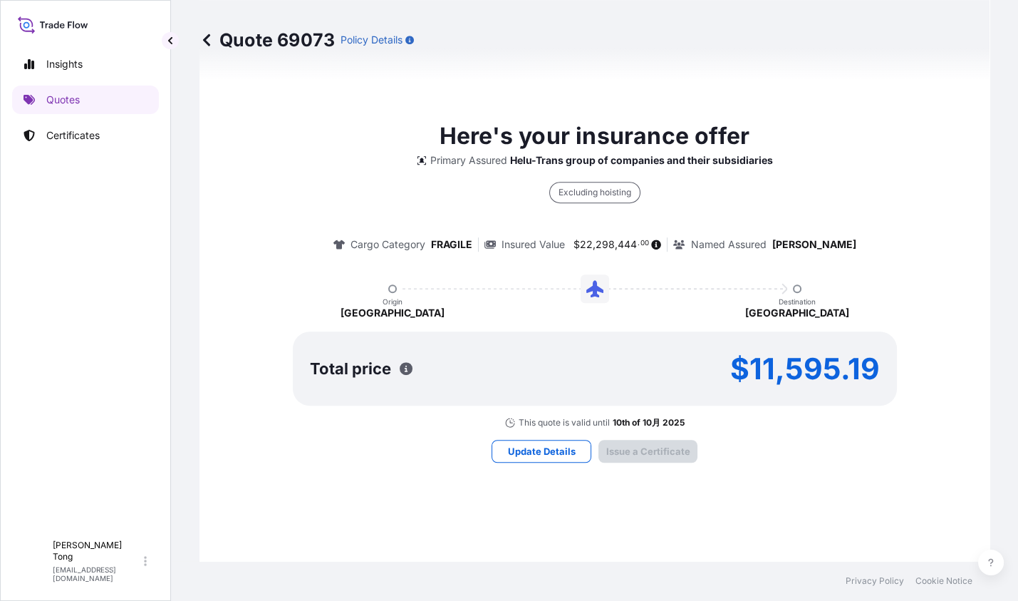
scroll to position [1120, 0]
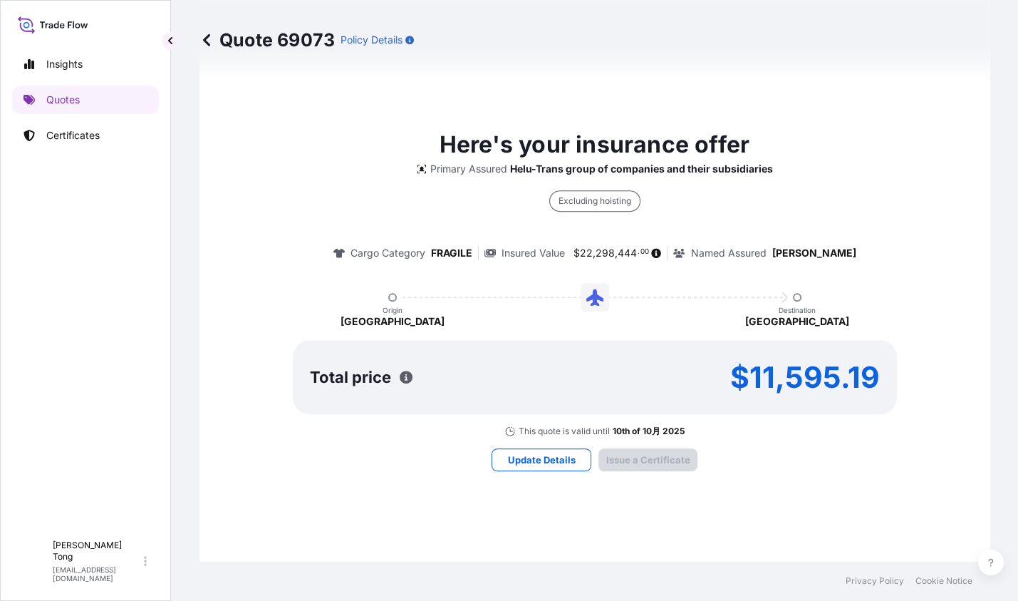
drag, startPoint x: 953, startPoint y: 278, endPoint x: 824, endPoint y: 398, distance: 176.5
click at [953, 278] on div "Here's your insurance offer Primary Assured Helu-Trans group of companies and t…" at bounding box center [595, 282] width 750 height 309
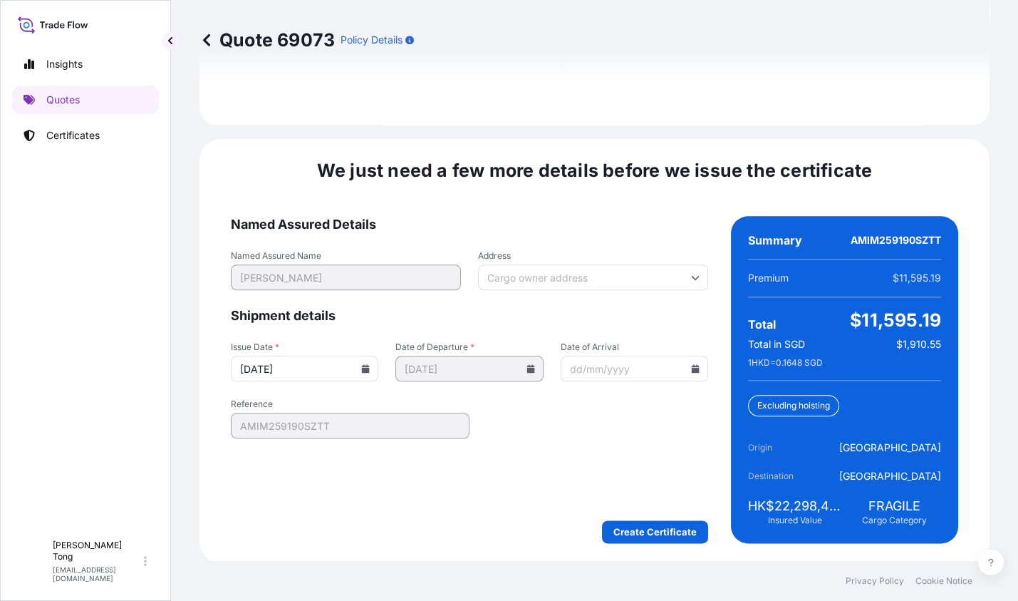
scroll to position [2011, 0]
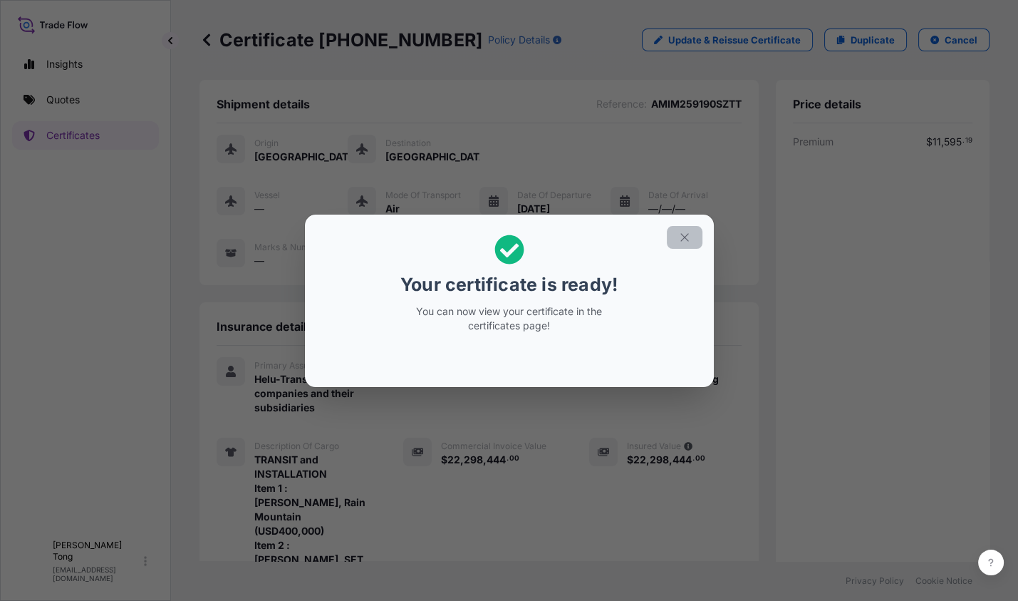
click at [686, 243] on icon "button" at bounding box center [685, 237] width 13 height 13
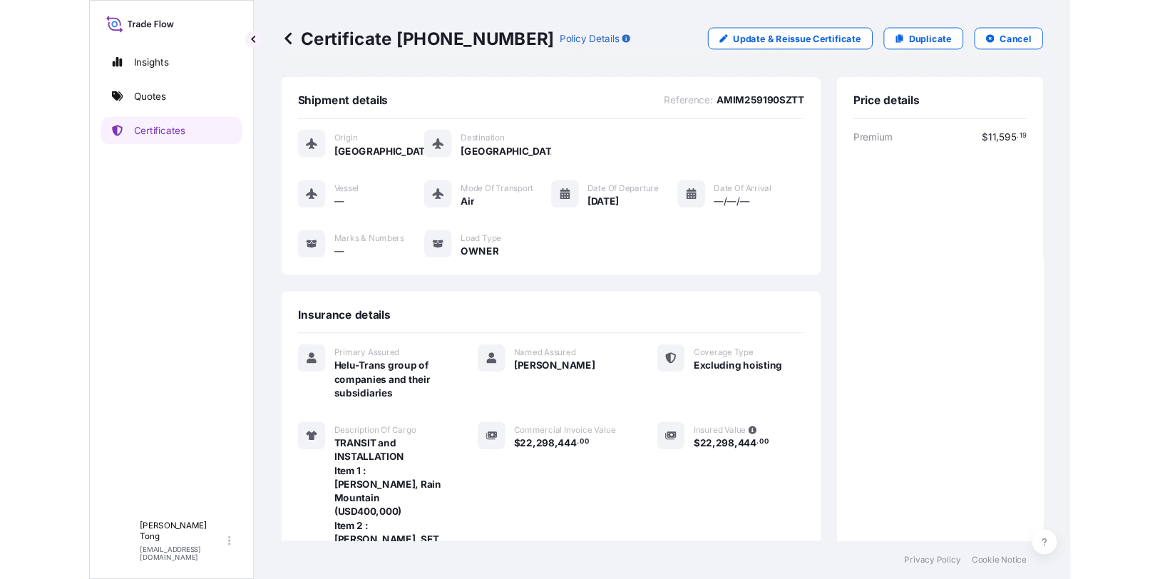
scroll to position [329, 0]
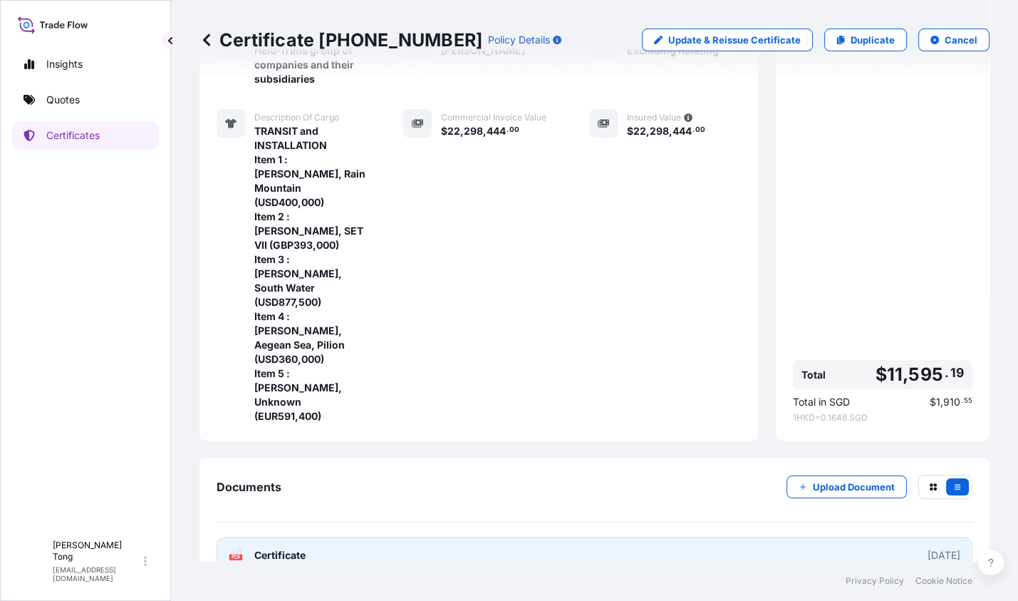
click at [393, 537] on link "PDF Certificate 2025-09-10" at bounding box center [595, 555] width 756 height 37
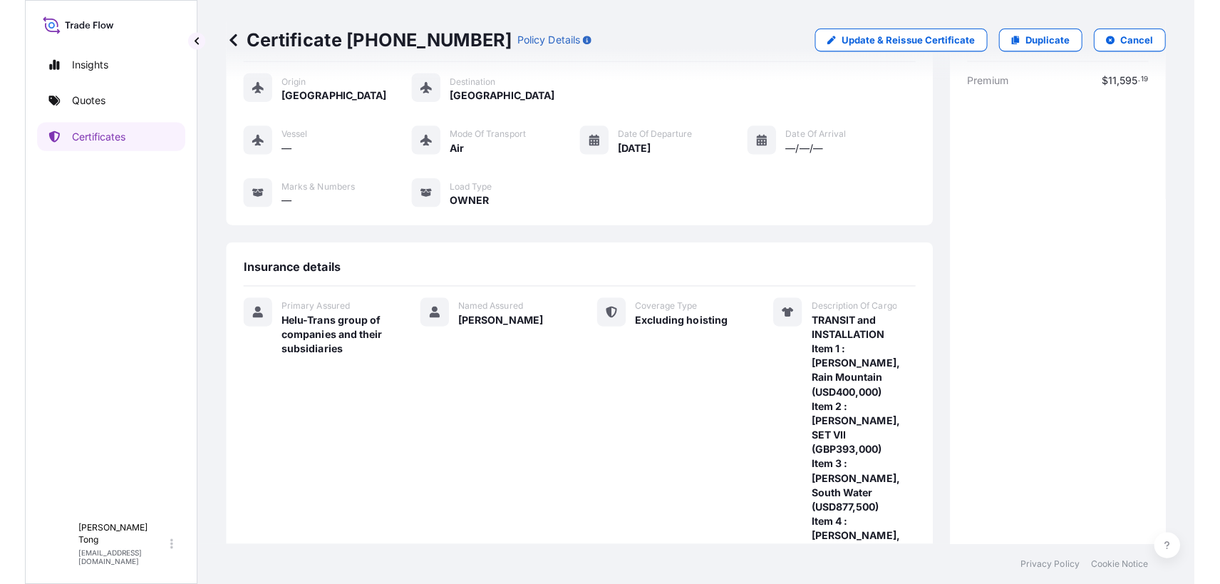
scroll to position [61, 0]
